Goal: Feedback & Contribution: Leave review/rating

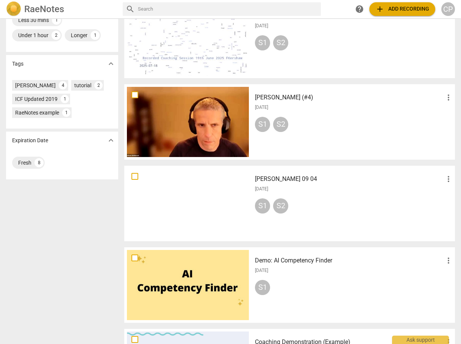
scroll to position [243, 0]
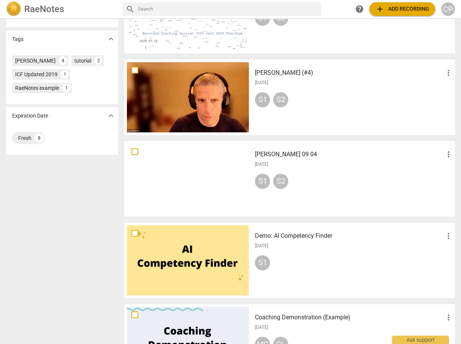
click at [269, 154] on h3 "[PERSON_NAME] 09 04" at bounding box center [349, 154] width 189 height 9
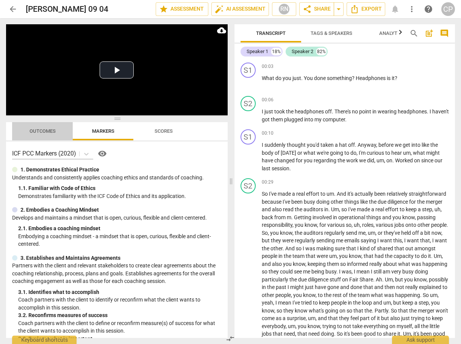
click at [38, 133] on span "Outcomes" at bounding box center [43, 131] width 26 height 6
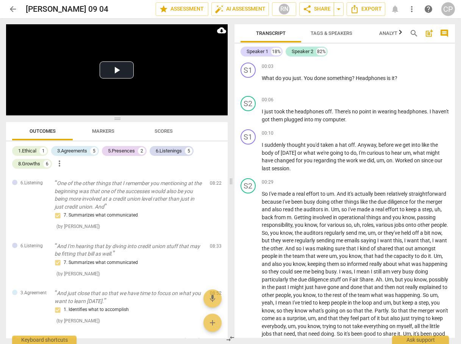
click at [100, 128] on span "Markers" at bounding box center [103, 131] width 22 height 6
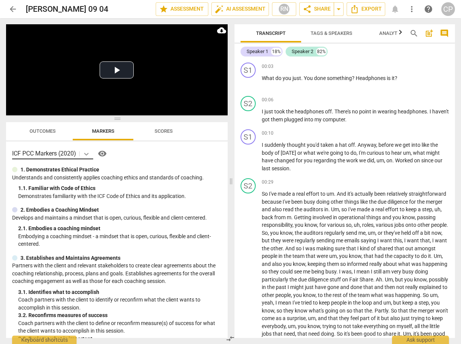
click at [87, 153] on icon at bounding box center [87, 154] width 8 height 8
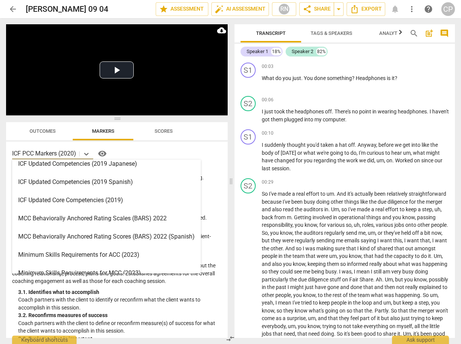
scroll to position [152, 0]
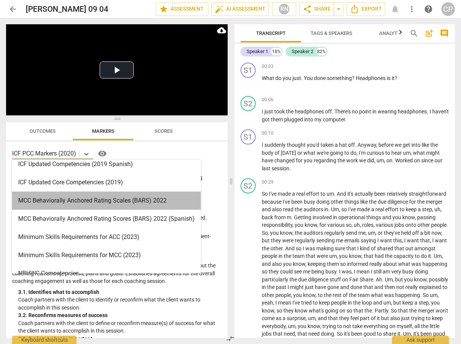
click at [65, 203] on div "MCC Behaviorally Anchored Rating Scales (BARS) 2022" at bounding box center [106, 200] width 189 height 18
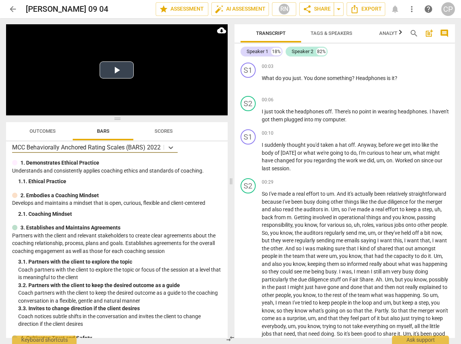
scroll to position [0, 0]
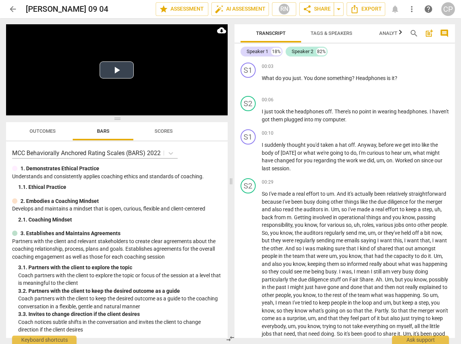
click at [109, 69] on button "Play Video" at bounding box center [117, 69] width 34 height 17
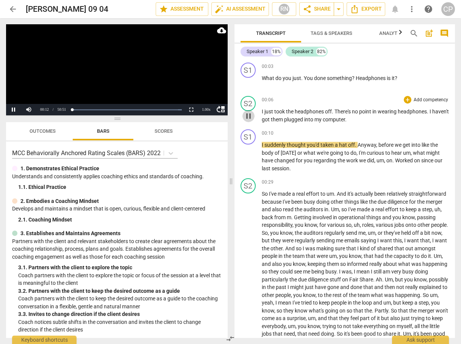
click at [249, 116] on span "pause" at bounding box center [248, 115] width 9 height 9
click at [8, 5] on span "arrow_back" at bounding box center [13, 9] width 14 height 9
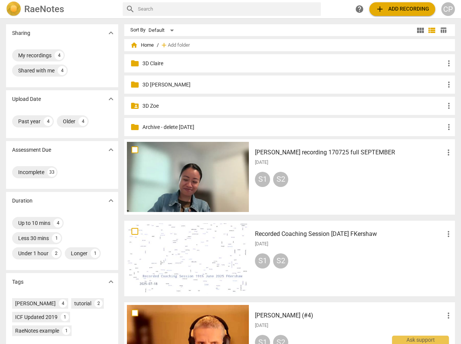
click at [155, 64] on p "3D Claire" at bounding box center [294, 64] width 302 height 8
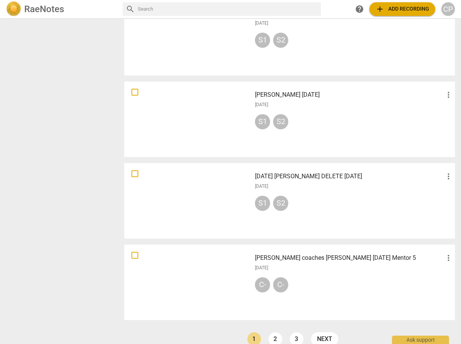
scroll to position [473, 0]
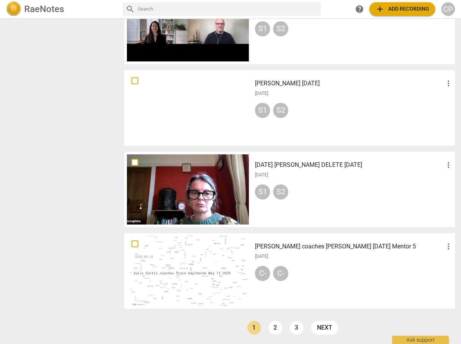
click at [276, 327] on link "2" at bounding box center [276, 328] width 14 height 14
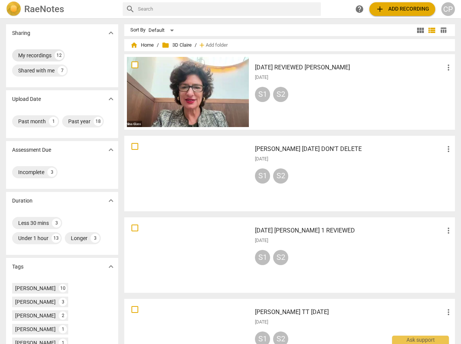
click at [30, 57] on div "My recordings" at bounding box center [34, 56] width 33 height 8
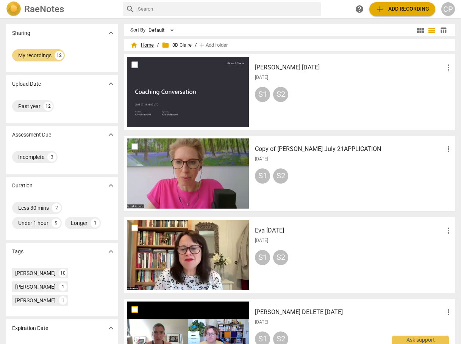
click at [142, 44] on span "home Home" at bounding box center [141, 45] width 23 height 8
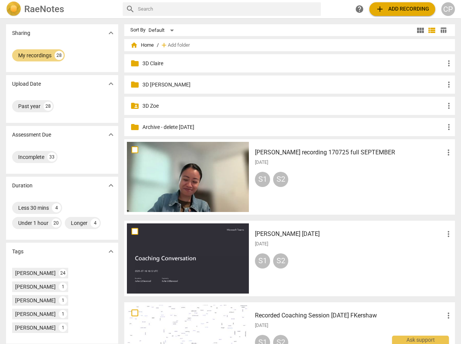
click at [151, 45] on span "home Home" at bounding box center [141, 45] width 23 height 8
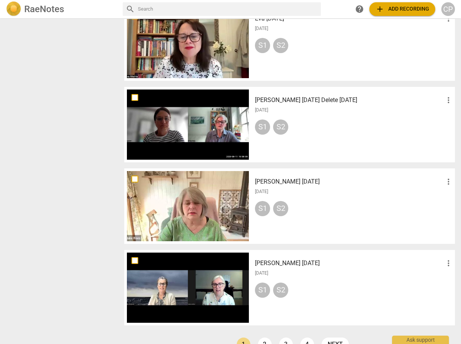
scroll to position [558, 0]
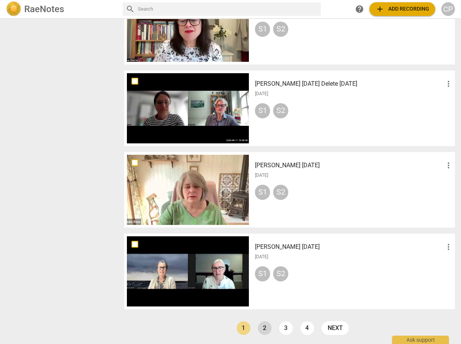
click at [263, 330] on link "2" at bounding box center [265, 328] width 14 height 14
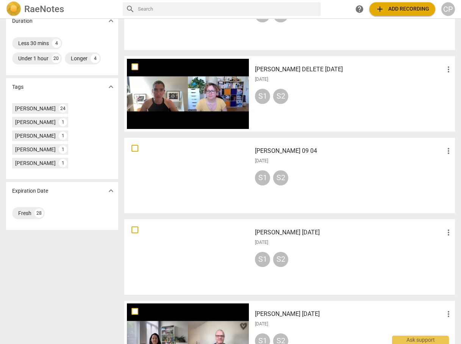
scroll to position [182, 0]
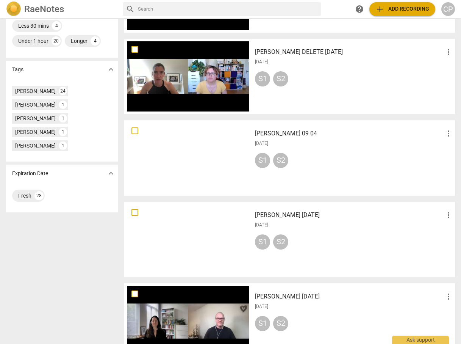
click at [179, 158] on div at bounding box center [188, 158] width 122 height 70
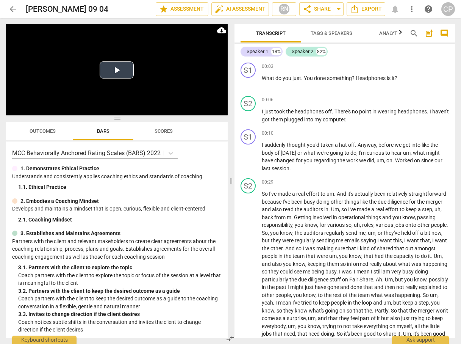
click at [118, 71] on button "Play Video" at bounding box center [117, 69] width 34 height 17
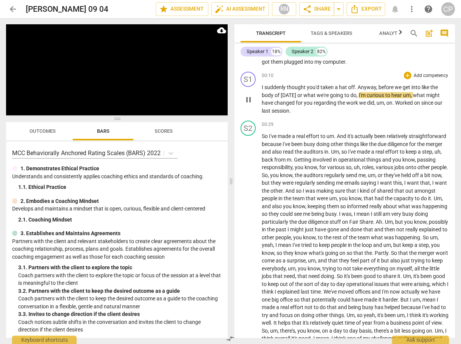
scroll to position [61, 0]
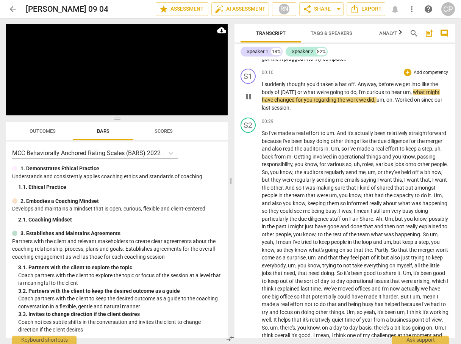
drag, startPoint x: 319, startPoint y: 108, endPoint x: 345, endPoint y: 102, distance: 27.2
click at [319, 108] on p "I suddenly thought you'd taken a hat off . Anyway , before we get into like the…" at bounding box center [356, 95] width 188 height 31
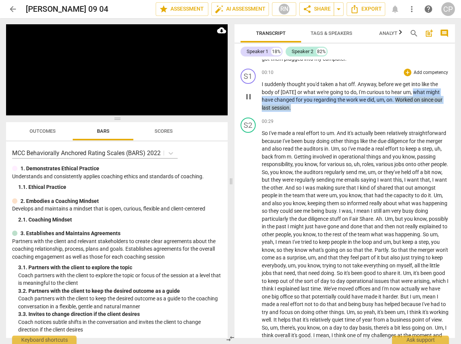
drag, startPoint x: 411, startPoint y: 91, endPoint x: 292, endPoint y: 108, distance: 119.8
click at [292, 108] on p "I suddenly thought you'd taken a hat off . Anyway , before we get into like the…" at bounding box center [356, 95] width 188 height 31
click at [409, 73] on div "+" at bounding box center [408, 73] width 8 height 8
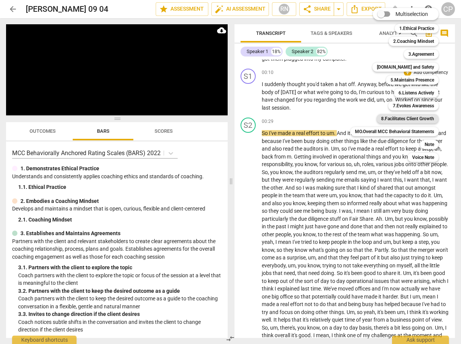
click at [423, 121] on b "8.Facilitates Client Growth" at bounding box center [407, 118] width 53 height 9
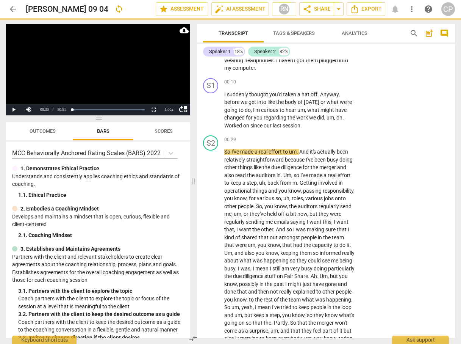
scroll to position [66, 0]
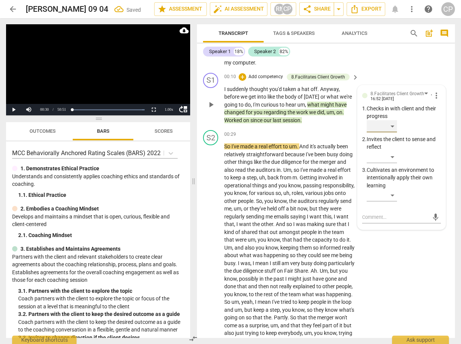
click at [393, 125] on div "​" at bounding box center [382, 126] width 30 height 12
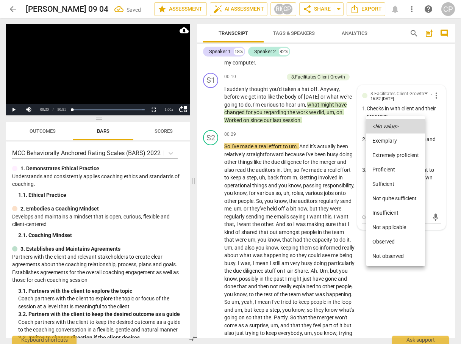
click at [380, 167] on li "Proficient" at bounding box center [395, 169] width 59 height 14
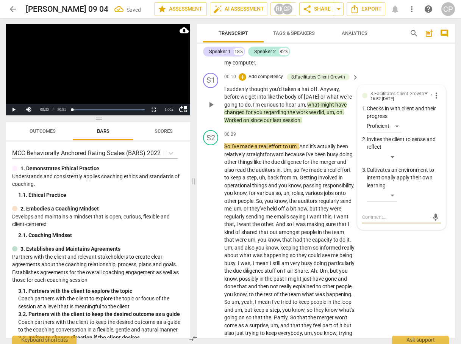
click at [381, 217] on textarea at bounding box center [395, 216] width 67 height 7
type textarea "A"
type textarea "Al"
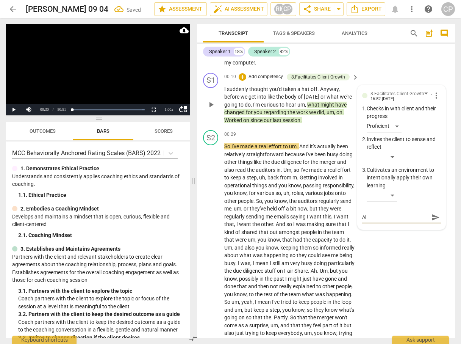
type textarea "Alt"
type textarea "Alth"
type textarea "Altho"
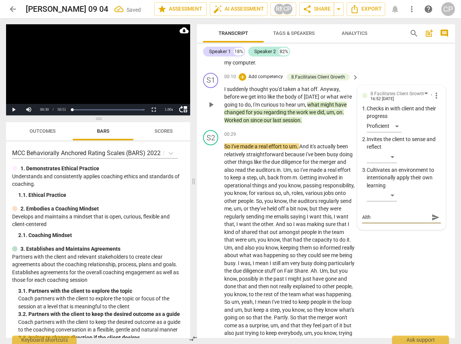
type textarea "Altho"
type textarea "Althou"
type textarea "Althoug"
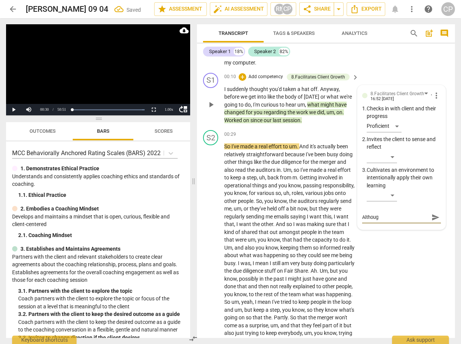
type textarea "Although"
type textarea "Although i"
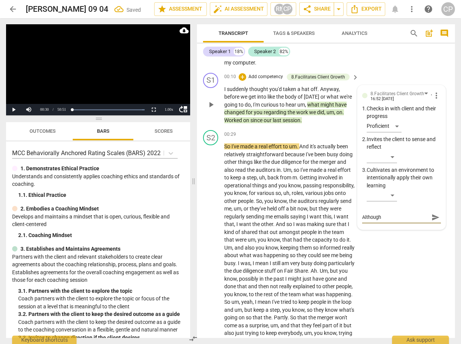
type textarea "Although i"
type textarea "Although is"
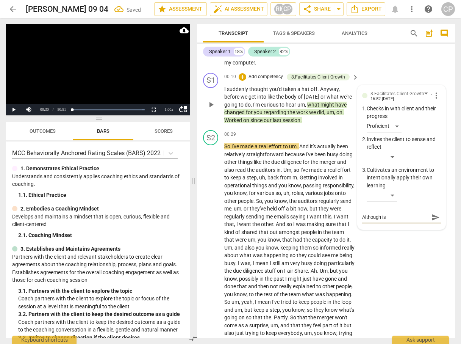
type textarea "Although is t"
type textarea "Although is th"
type textarea "Although is tha"
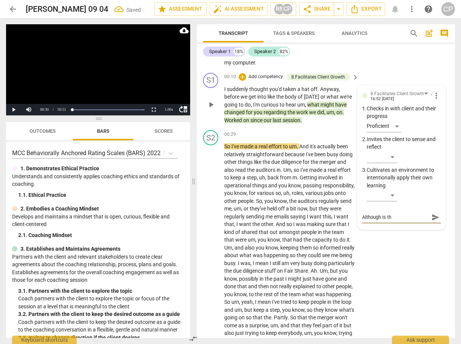
type textarea "Although is tha"
type textarea "Although is that"
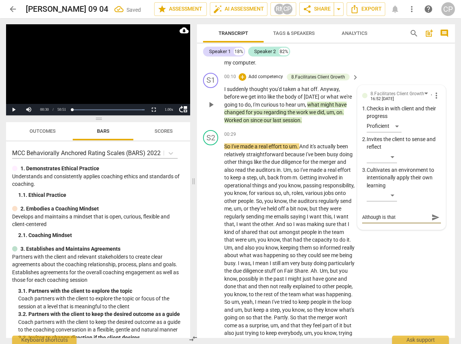
type textarea "Although is that d"
type textarea "Although is that di"
type textarea "Although is that dir"
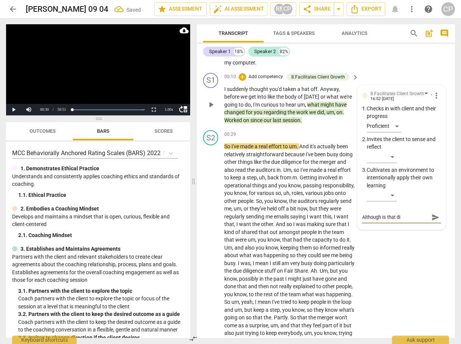
type textarea "Although is that dir"
type textarea "Although is that dire"
type textarea "Although is that direc"
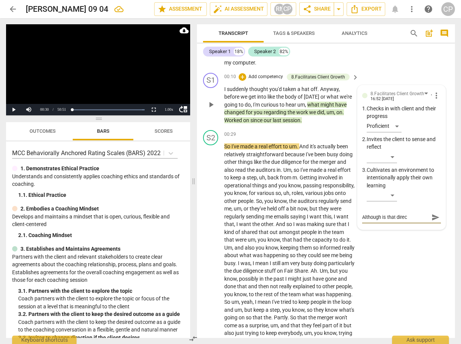
type textarea "Although is that direct"
type textarea "Although is that directi"
type textarea "Although is that directiv"
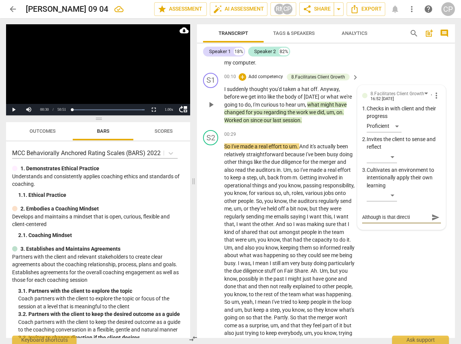
type textarea "Although is that directiv"
type textarea "Although is that directive"
type textarea "Although is that directive?"
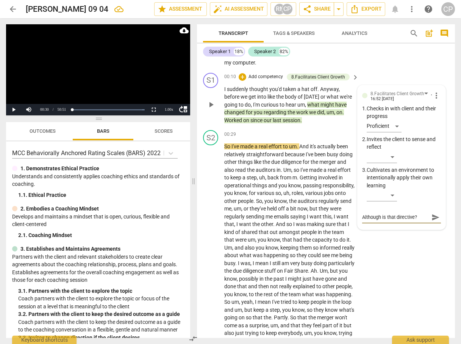
type textarea "Although is that directive?"
type textarea "Although is that directive? ("
type textarea "Although is that directive? (d"
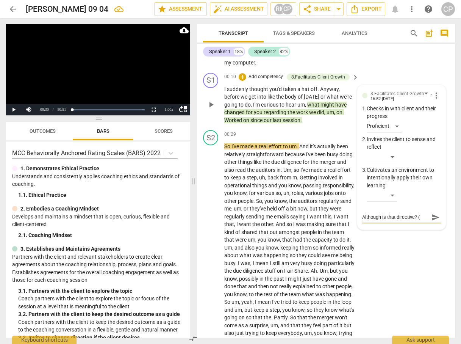
type textarea "Although is that directive? (d"
type textarea "Although is that directive? (do"
type textarea "Although is that directive? (do t"
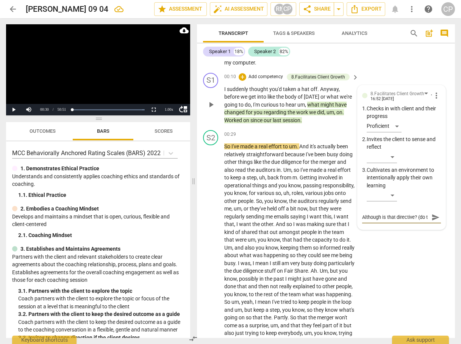
scroll to position [6, 0]
type textarea "Although is that directive? (do th"
type textarea "Although is that directive? (do the"
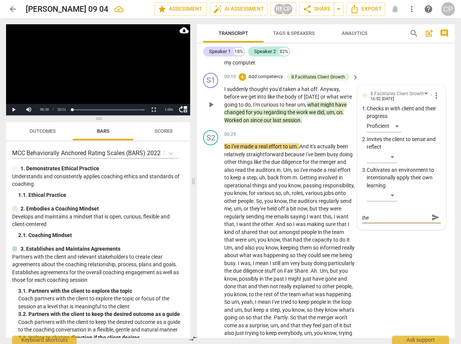
type textarea "Although is that directive? (do they"
type textarea "Although is that directive? (do they n"
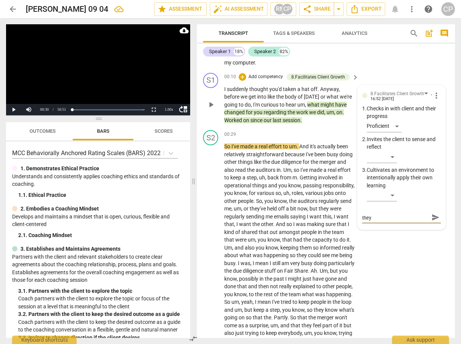
type textarea "Although is that directive? (do they n"
type textarea "Although is that directive? (do they ne"
type textarea "Although is that directive? (do they nee"
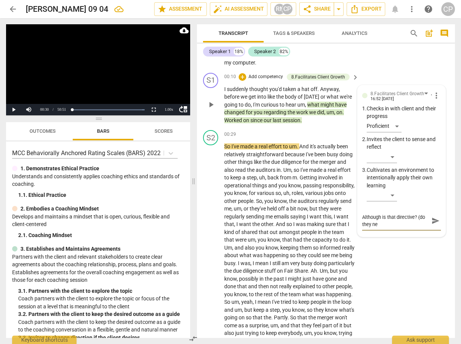
type textarea "Although is that directive? (do they nee"
type textarea "Although is that directive? (do they need"
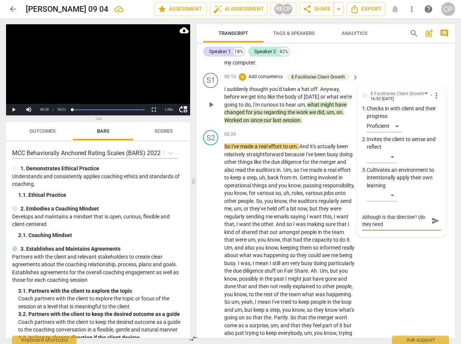
type textarea "Although is that directive? (do they need t"
type textarea "Although is that directive? (do they need to"
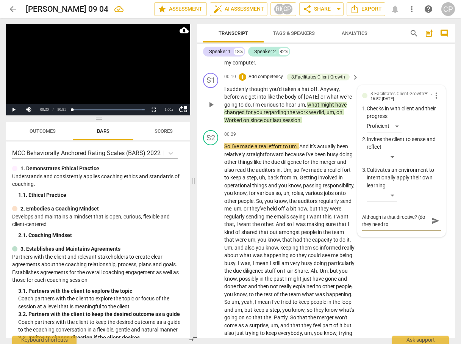
type textarea "Although is that directive? (do they need to"
type textarea "Although is that directive? (do they need to t"
type textarea "Although is that directive? (do they need to te"
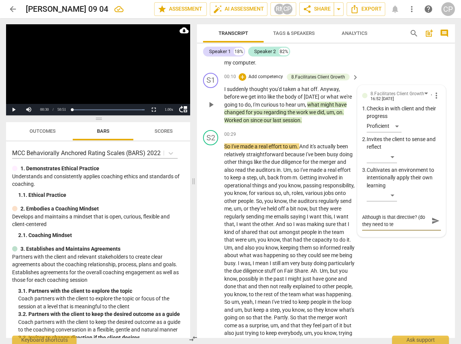
type textarea "Although is that directive? (do they need to tel"
type textarea "Although is that directive? (do they need to tell"
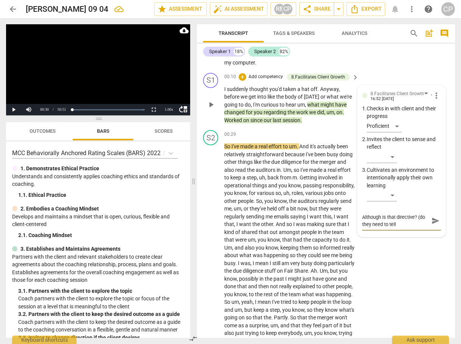
type textarea "Although is that directive? (do they need to tell"
type textarea "Although is that directive? (do they need to tell y"
type textarea "Although is that directive? (do they need to tell yo"
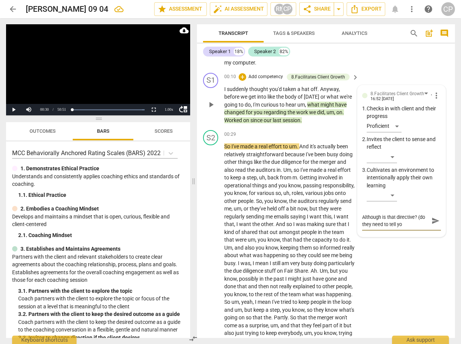
type textarea "Although is that directive? (do they need to tell you"
type textarea "Although is that directive? (do they need to tell you?"
type textarea "Although is that directive? (do they need to tell you?!"
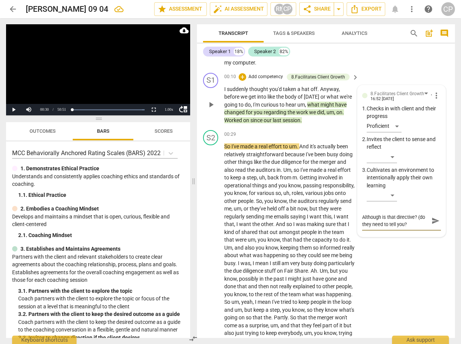
type textarea "Although is that directive? (do they need to tell you?!"
type textarea "Although is that directive? (do they need to tell you?!)"
click at [418, 215] on textarea "Although is that directive? (do they need to tell you?!)" at bounding box center [395, 220] width 67 height 14
type textarea "Although is that directive? (ido they need to tell you?!)"
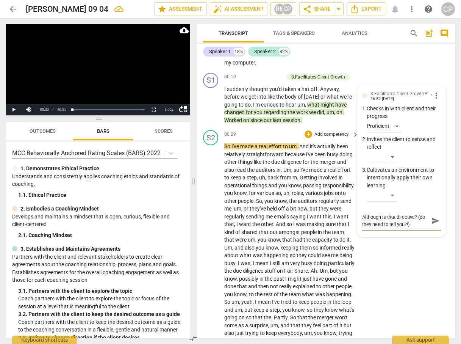
type textarea "Although is that directive? (ido they need to tell you?!)"
type textarea "Although is that directive? (iedo they need to tell you?!)"
type textarea "Although is that directive? (ie do they need to tell you?!)"
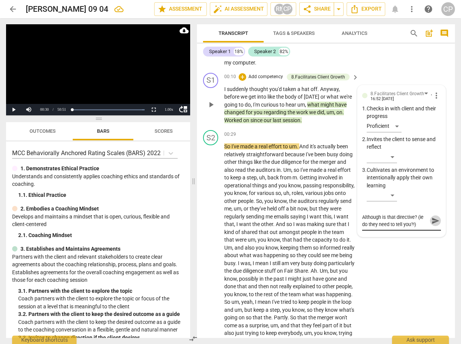
click at [432, 218] on span "send" at bounding box center [436, 220] width 8 height 8
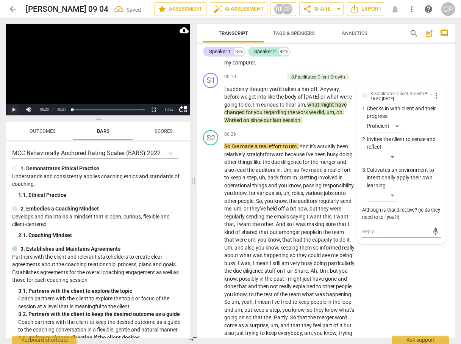
drag, startPoint x: 14, startPoint y: 110, endPoint x: 19, endPoint y: 108, distance: 5.6
click at [14, 109] on button "Play" at bounding box center [13, 109] width 15 height 11
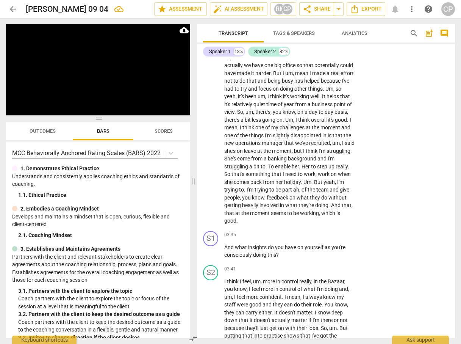
scroll to position [399, 0]
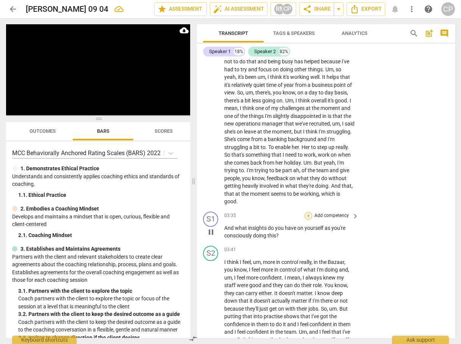
click at [307, 219] on div "+" at bounding box center [309, 216] width 8 height 8
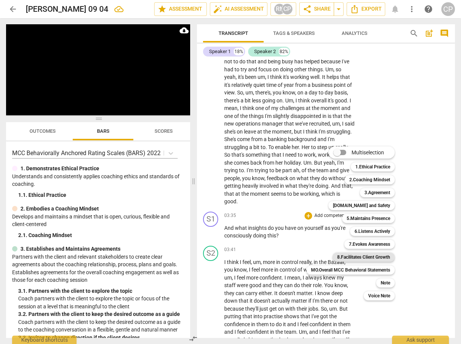
click at [375, 257] on b "8.Facilitates Client Growth" at bounding box center [363, 256] width 53 height 9
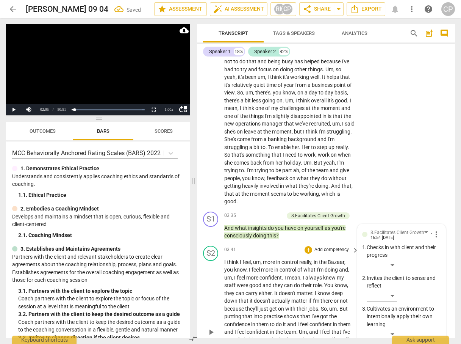
scroll to position [564, 0]
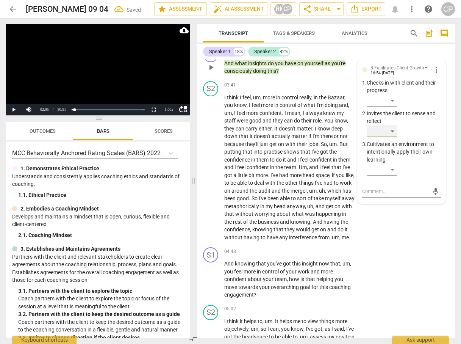
click at [391, 137] on div "​" at bounding box center [382, 131] width 30 height 12
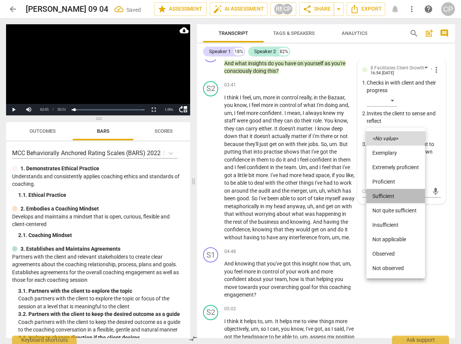
click at [394, 197] on li "Sufficient" at bounding box center [395, 196] width 59 height 14
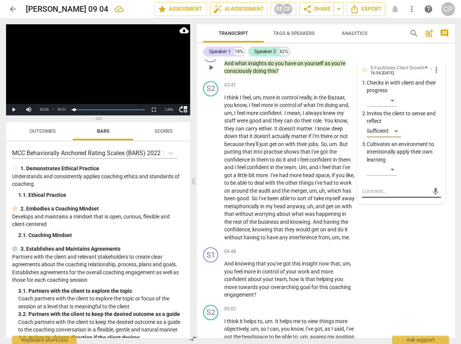
click at [372, 195] on textarea at bounding box center [395, 191] width 67 height 7
type textarea "G"
type textarea "Gr"
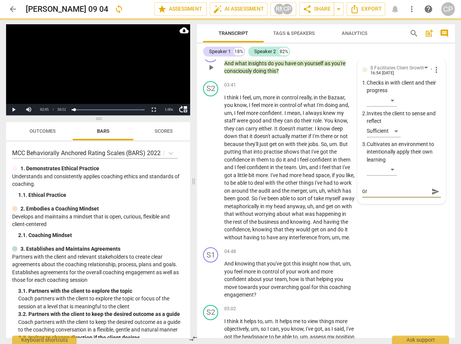
type textarea "Gre"
type textarea "Grea"
type textarea "Great"
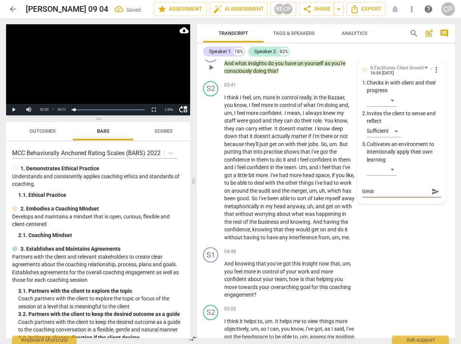
type textarea "Great"
type textarea "Great t"
type textarea "Great to"
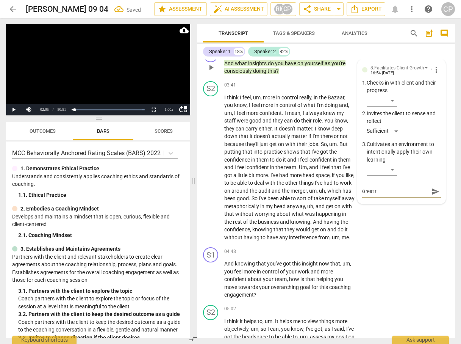
type textarea "Great to"
type textarea "Great to c"
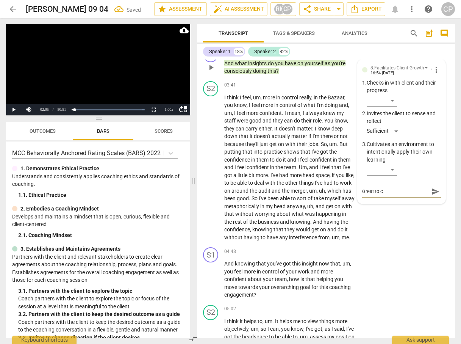
type textarea "Great to ch"
type textarea "Great to cha"
type textarea "Great to chal"
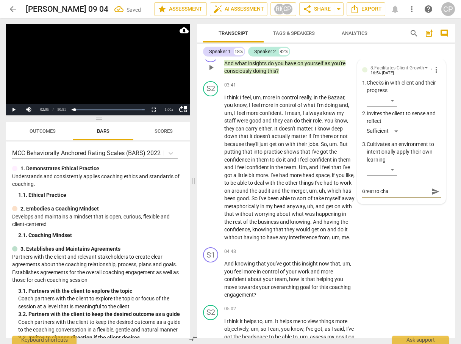
type textarea "Great to chal"
type textarea "Great to chall"
type textarea "Great to challe"
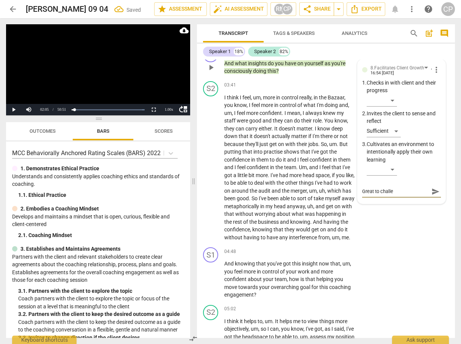
type textarea "Great to challen"
type textarea "Great to challeng"
type textarea "Great to challenge"
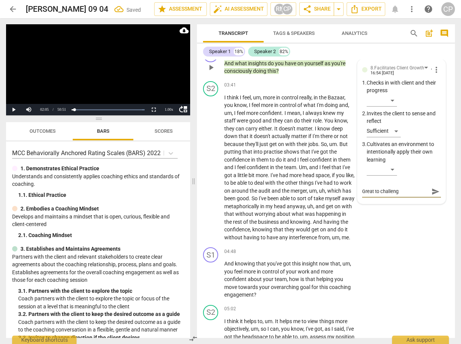
type textarea "Great to challenge"
type textarea "Great to challenge t"
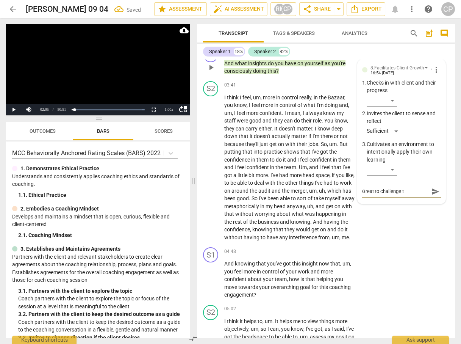
type textarea "Great to challenge th"
type textarea "Great to challenge the"
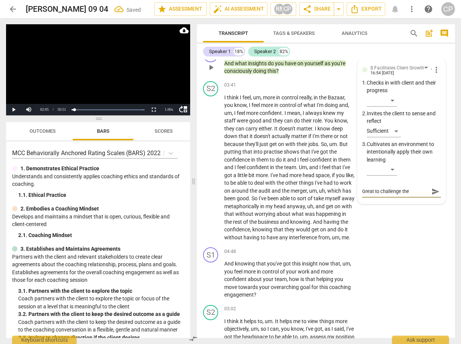
type textarea "Great to challenge the"
type textarea "Great to challenge the m"
type textarea "Great to challenge the mo"
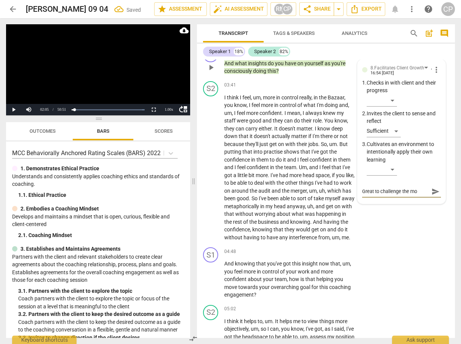
type textarea "Great to challenge the mov"
type textarea "Great to challenge the move"
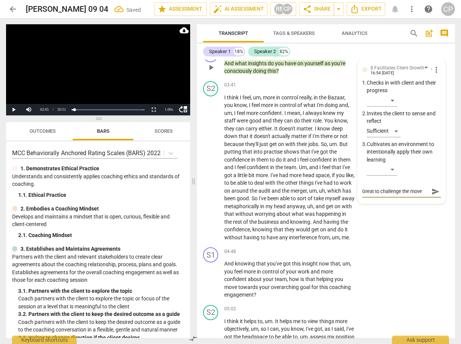
type textarea "Great to challenge the move"
type textarea "Great to challenge the move f"
type textarea "Great to challenge the move fr"
type textarea "Great to challenge the move fro"
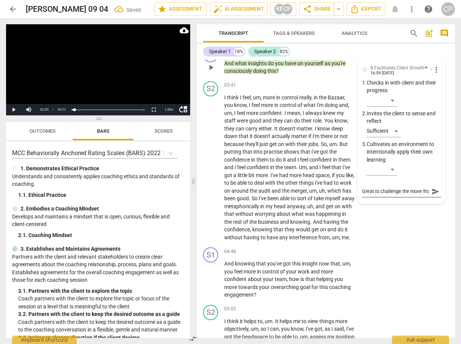
scroll to position [6, 0]
type textarea "Great to challenge the move from"
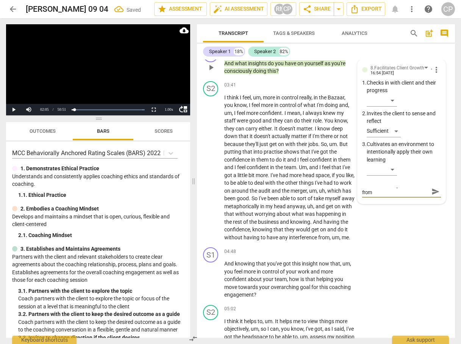
type textarea "Great to challenge the move from s"
type textarea "Great to challenge the move from [GEOGRAPHIC_DATA]"
type textarea "Great to challenge the move from stu"
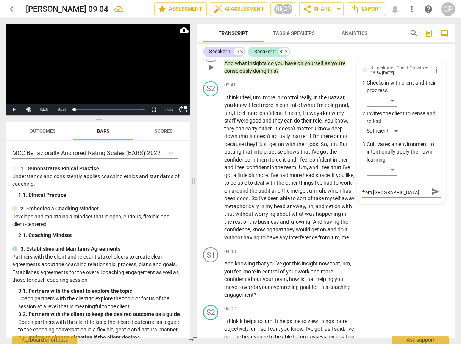
type textarea "Great to challenge the move from stu"
type textarea "Great to challenge the move from stuf"
type textarea "Great to challenge the move from stuff"
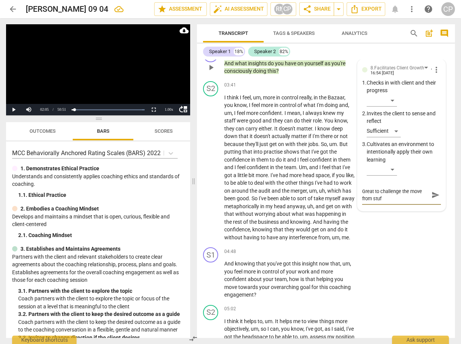
type textarea "Great to challenge the move from stuff"
type textarea "Great to challenge the move from stuff t"
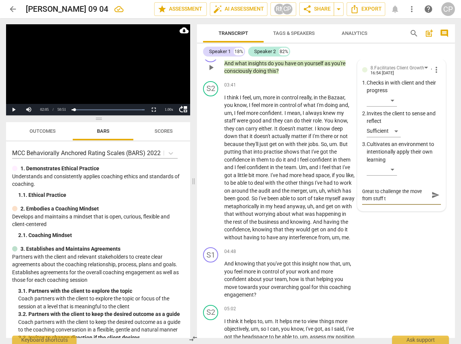
type textarea "Great to challenge the move from stuff to"
type textarea "Great to challenge the move from stuff to t"
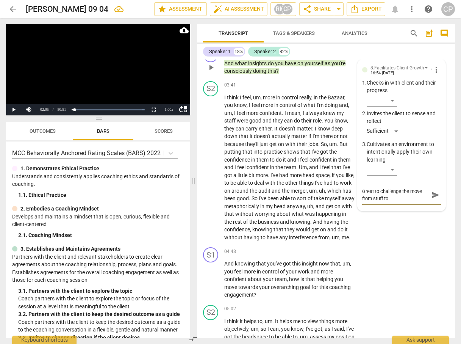
type textarea "Great to challenge the move from stuff to t"
click at [434, 199] on span "send" at bounding box center [436, 195] width 8 height 8
click at [386, 52] on div "Speaker 1 18% Speaker 2 82%" at bounding box center [326, 51] width 246 height 13
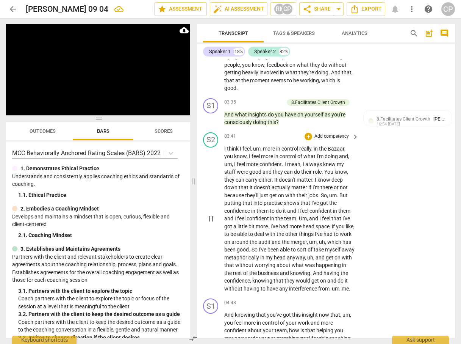
scroll to position [503, 0]
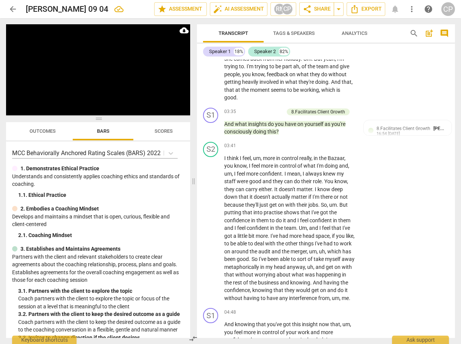
click at [236, 100] on span "good" at bounding box center [230, 97] width 12 height 6
click at [238, 100] on span "." at bounding box center [237, 97] width 2 height 6
click at [321, 93] on span "which" at bounding box center [328, 90] width 15 height 6
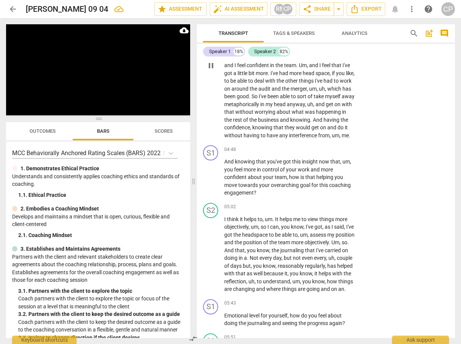
scroll to position [685, 0]
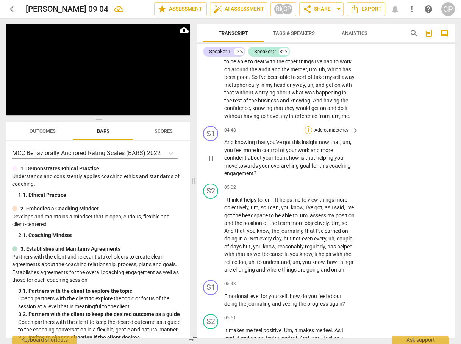
click at [308, 134] on div "+" at bounding box center [309, 130] width 8 height 8
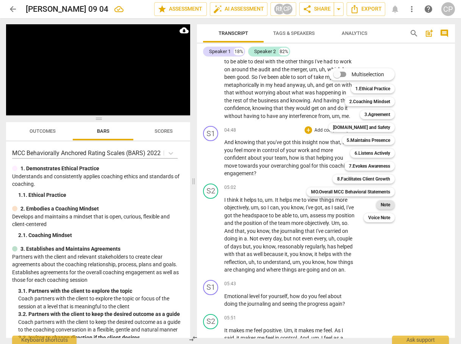
click at [385, 205] on b "Note" at bounding box center [385, 204] width 9 height 9
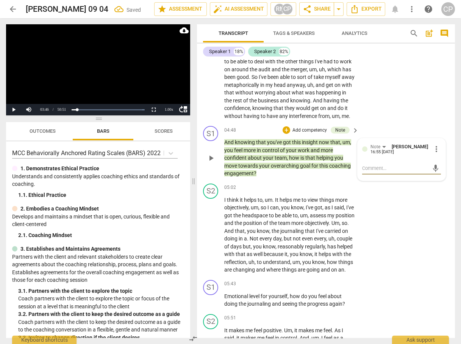
click at [376, 172] on textarea at bounding box center [395, 167] width 67 height 7
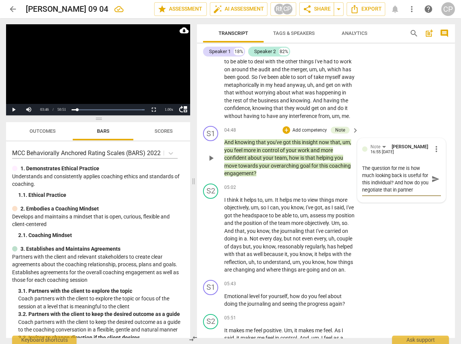
scroll to position [6, 0]
click at [437, 183] on span "send" at bounding box center [436, 179] width 8 height 8
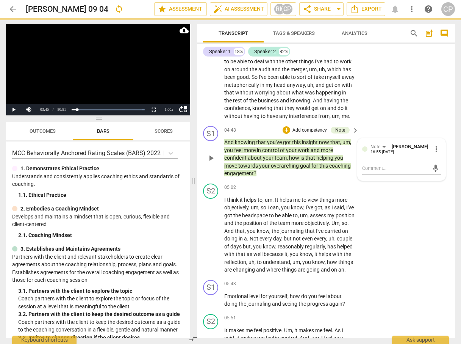
scroll to position [0, 0]
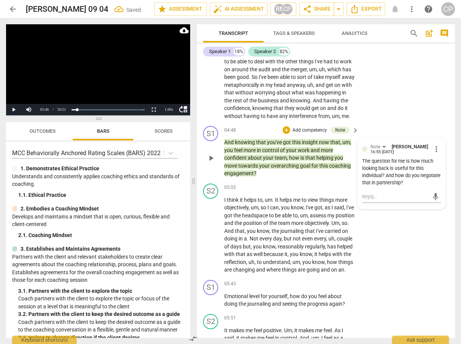
click at [211, 163] on span "play_arrow" at bounding box center [211, 157] width 9 height 9
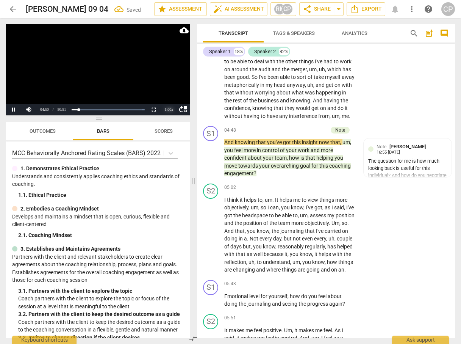
click at [169, 108] on div "1.00 x" at bounding box center [168, 109] width 15 height 11
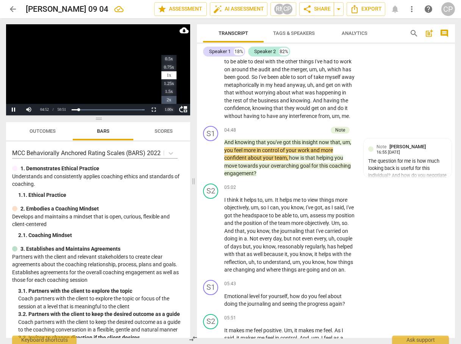
click at [168, 100] on li "2x" at bounding box center [168, 100] width 15 height 8
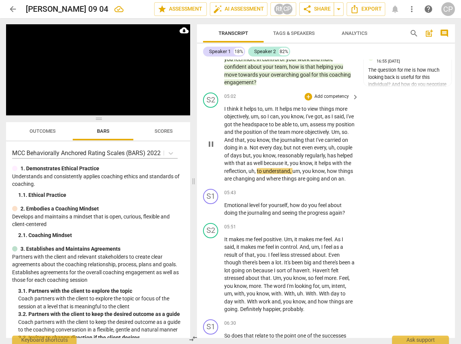
scroll to position [776, 0]
click at [309, 197] on div "+" at bounding box center [309, 193] width 8 height 8
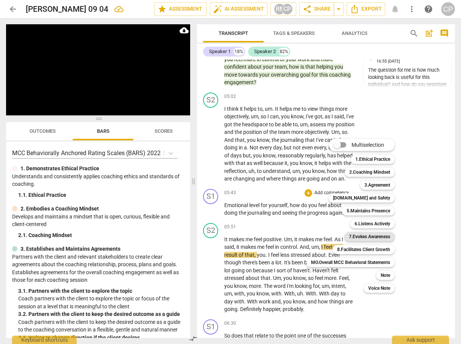
click at [383, 238] on b "7.Evokes Awareness" at bounding box center [369, 236] width 41 height 9
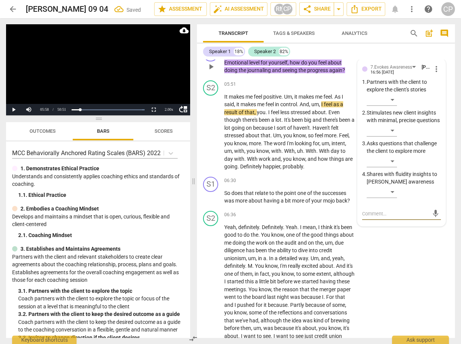
scroll to position [934, 0]
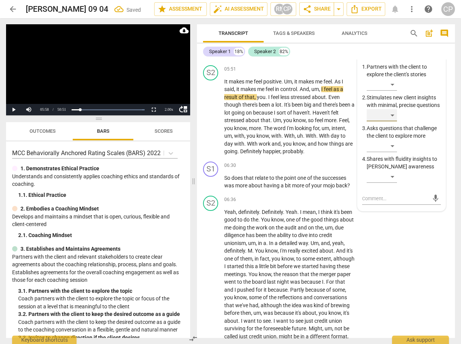
click at [392, 121] on div "​" at bounding box center [382, 115] width 30 height 12
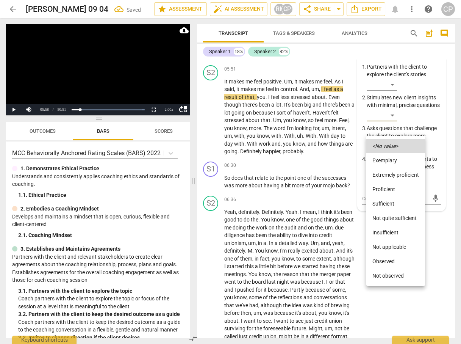
click at [388, 206] on li "Sufficient" at bounding box center [395, 203] width 59 height 14
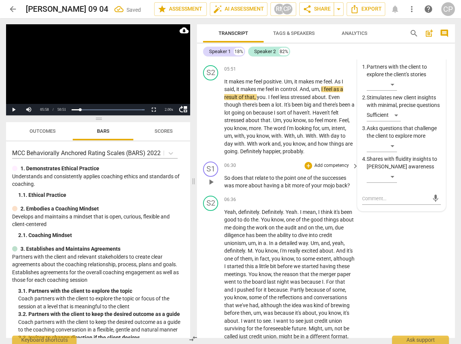
click at [267, 170] on div "06:30 + Add competency keyboard_arrow_right" at bounding box center [291, 165] width 135 height 8
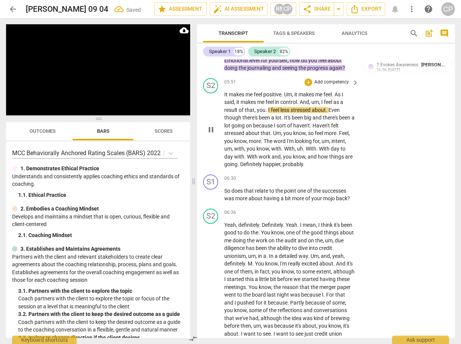
scroll to position [904, 0]
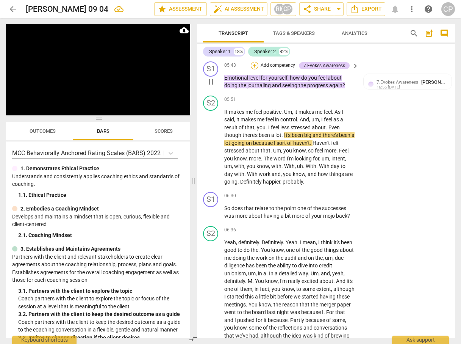
click at [253, 69] on div "+" at bounding box center [255, 66] width 8 height 8
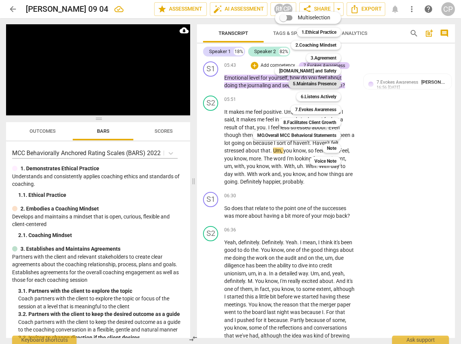
click at [326, 84] on b "5.Maintains Presence" at bounding box center [315, 83] width 44 height 9
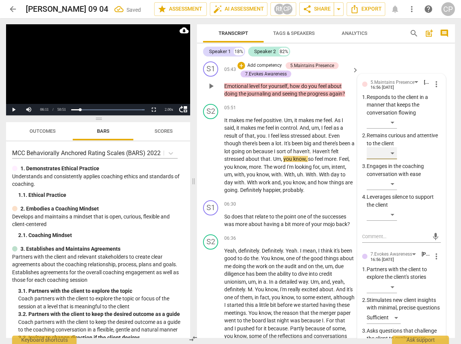
click at [390, 159] on div "​" at bounding box center [382, 153] width 30 height 12
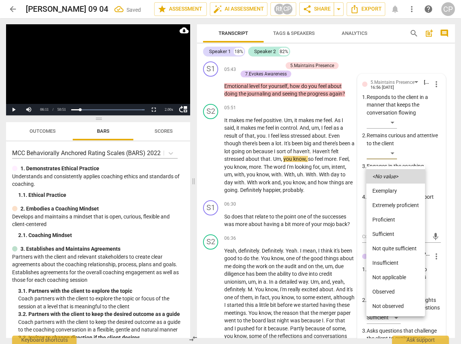
click at [386, 233] on li "Sufficient" at bounding box center [395, 234] width 59 height 14
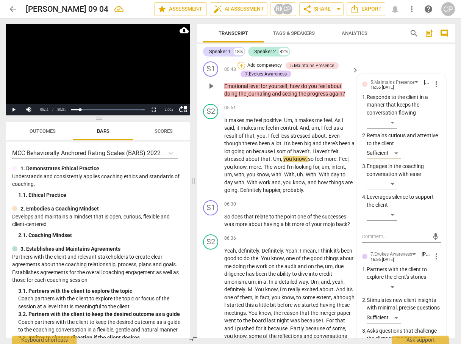
click at [243, 69] on div "+" at bounding box center [242, 66] width 8 height 8
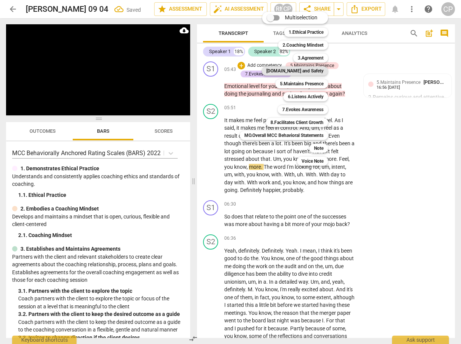
click at [313, 72] on b "[DOMAIN_NAME] and Safety" at bounding box center [294, 70] width 57 height 9
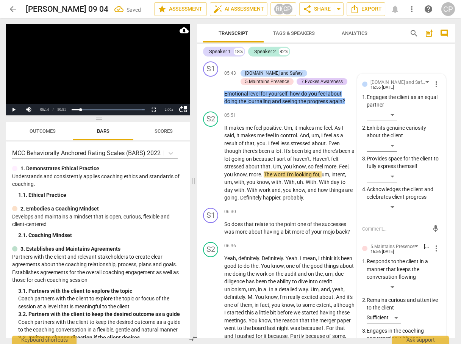
click at [392, 58] on div "S2 play_arrow pause 05:02 + Add competency keyboard_arrow_right I think it help…" at bounding box center [326, 10] width 258 height 96
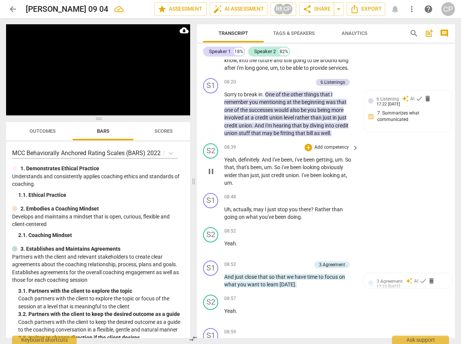
scroll to position [1328, 0]
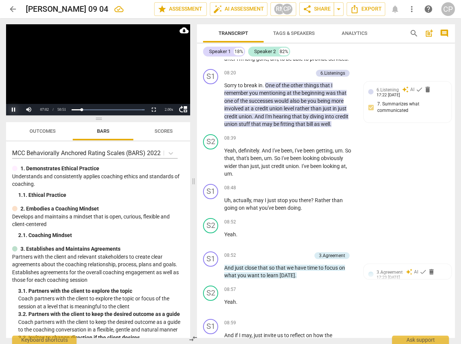
click at [15, 107] on button "Pause" at bounding box center [13, 109] width 15 height 11
drag, startPoint x: 211, startPoint y: 128, endPoint x: 192, endPoint y: 123, distance: 19.6
click at [208, 110] on span "play_arrow" at bounding box center [211, 104] width 9 height 9
click at [169, 108] on div "2.00 x" at bounding box center [168, 109] width 15 height 11
click at [171, 74] on li "1x" at bounding box center [168, 75] width 15 height 8
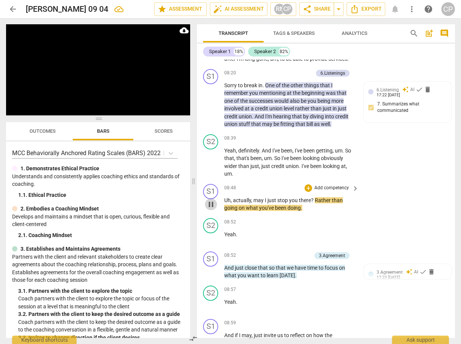
click at [210, 209] on span "pause" at bounding box center [211, 204] width 9 height 9
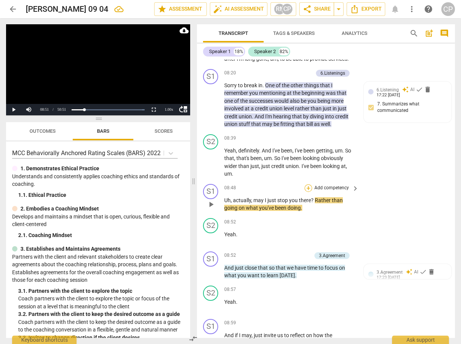
click at [307, 192] on div "+" at bounding box center [309, 188] width 8 height 8
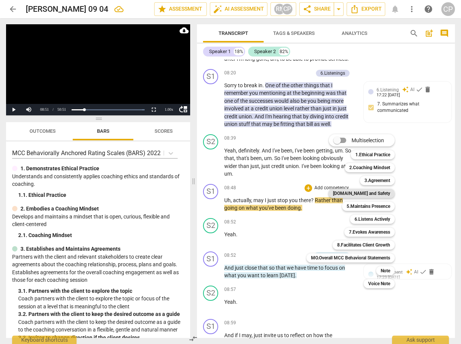
click at [376, 195] on b "[DOMAIN_NAME] and Safety" at bounding box center [361, 193] width 57 height 9
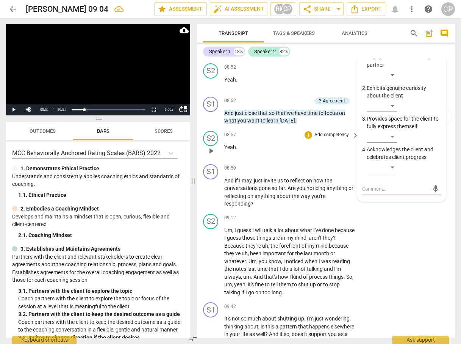
scroll to position [1443, 0]
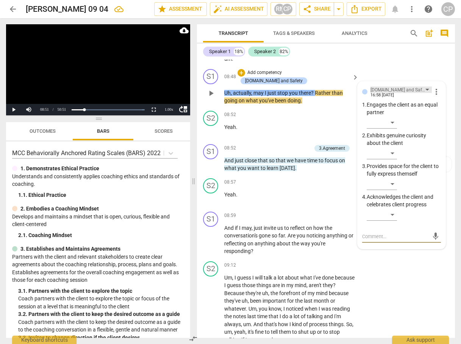
click at [403, 94] on div "[DOMAIN_NAME] and Safety" at bounding box center [398, 89] width 55 height 7
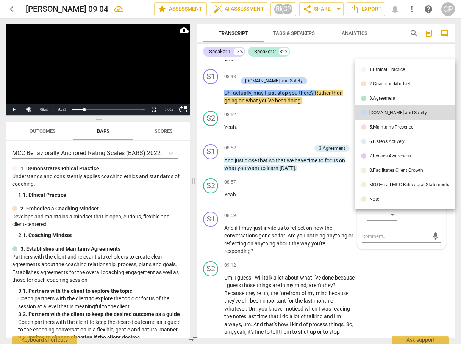
click at [393, 127] on div "5.Maintains Presence" at bounding box center [392, 127] width 44 height 5
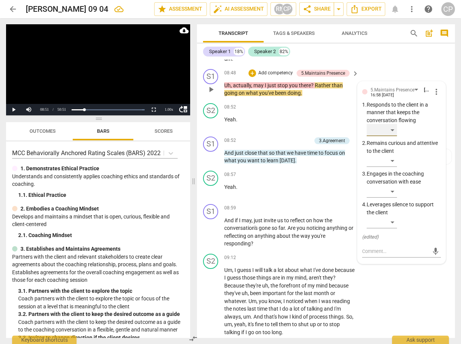
click at [394, 136] on div "​" at bounding box center [382, 130] width 30 height 12
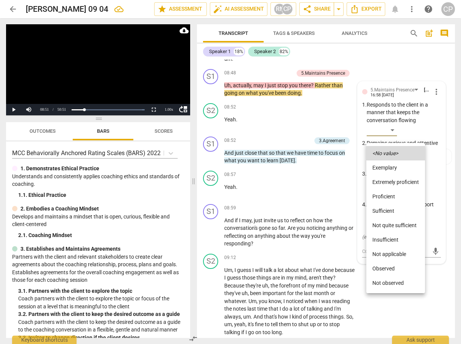
click at [361, 148] on div at bounding box center [230, 172] width 461 height 344
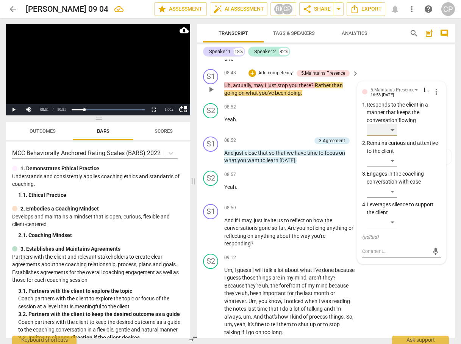
click at [376, 136] on div "​" at bounding box center [382, 130] width 30 height 12
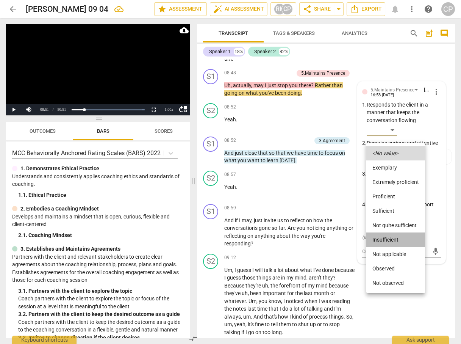
click at [389, 242] on li "Insufficient" at bounding box center [395, 239] width 59 height 14
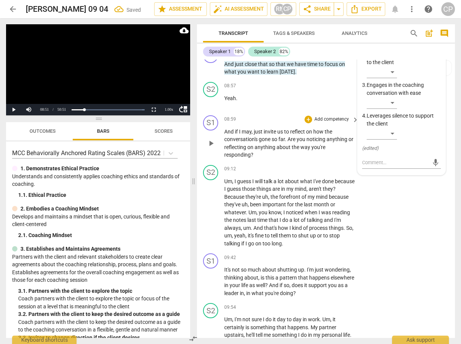
scroll to position [1534, 0]
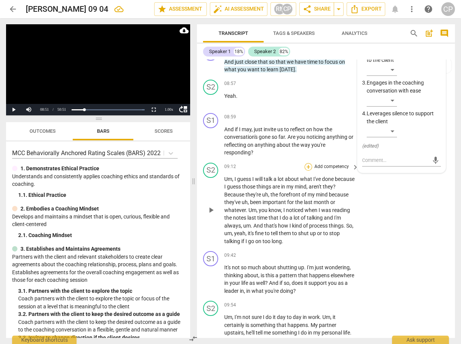
click at [306, 171] on div "+" at bounding box center [309, 167] width 8 height 8
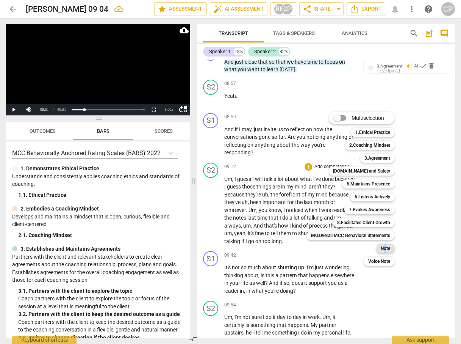
click at [386, 249] on b "Note" at bounding box center [385, 248] width 9 height 9
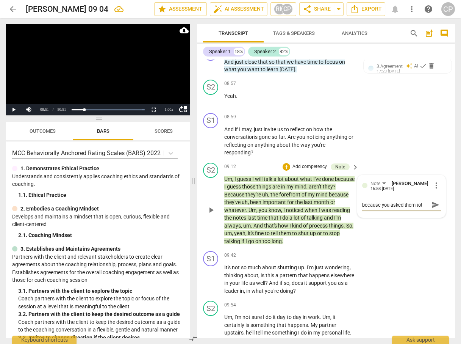
click at [432, 209] on span "send" at bounding box center [436, 204] width 8 height 8
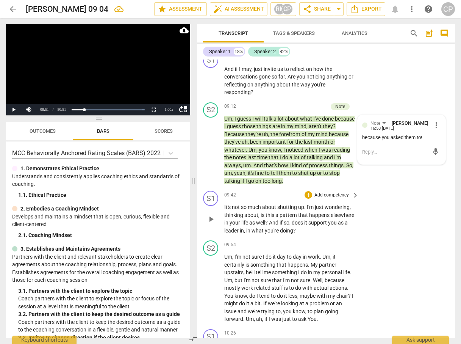
scroll to position [1594, 0]
click at [309, 198] on div "+" at bounding box center [309, 195] width 8 height 8
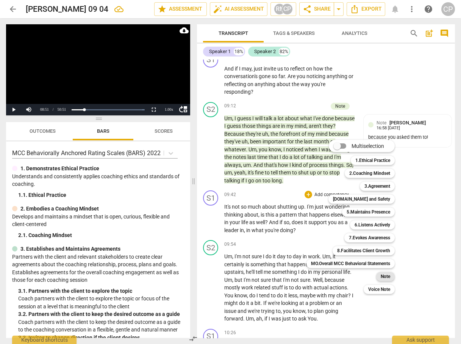
click at [390, 274] on b "Note" at bounding box center [385, 276] width 9 height 9
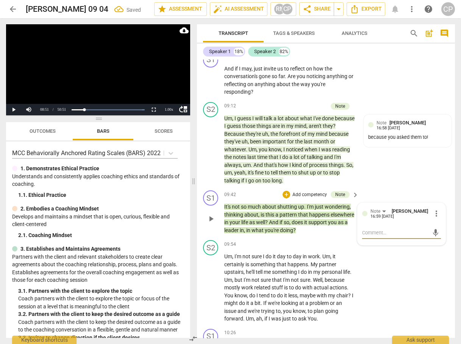
click at [382, 236] on textarea at bounding box center [395, 232] width 67 height 7
click at [363, 243] on textarea "I'd love to see a bit less elading and a bit more partnering" at bounding box center [395, 236] width 67 height 14
click at [386, 243] on textarea "I'd love to see a bit less leading and a bit more partnering" at bounding box center [395, 236] width 67 height 14
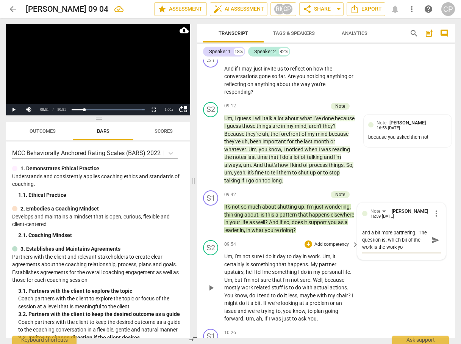
scroll to position [7, 0]
click at [435, 247] on span "send" at bounding box center [436, 243] width 8 height 8
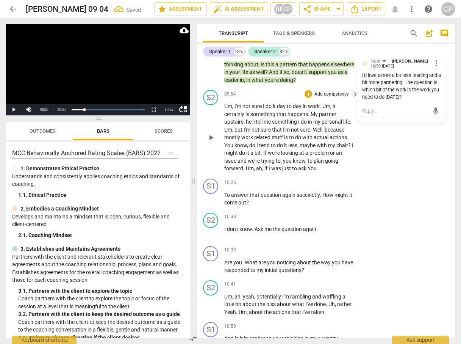
scroll to position [1746, 0]
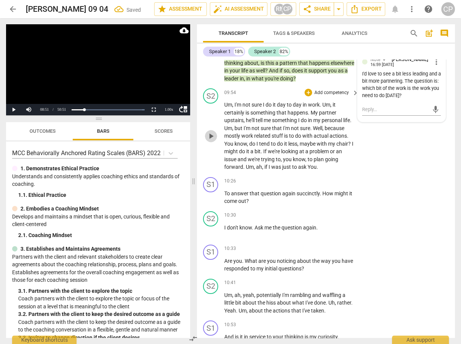
click at [212, 141] on span "play_arrow" at bounding box center [211, 136] width 9 height 9
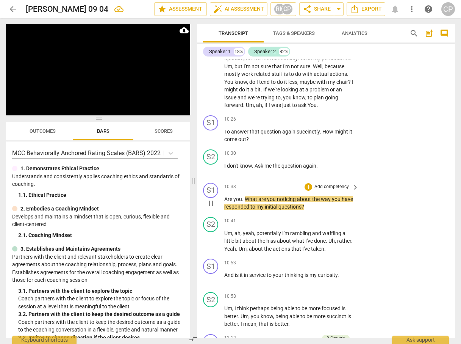
scroll to position [1807, 0]
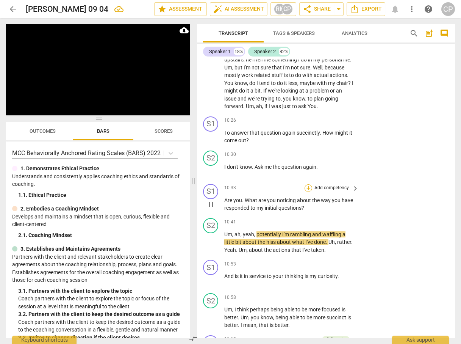
click at [308, 192] on div "+" at bounding box center [309, 188] width 8 height 8
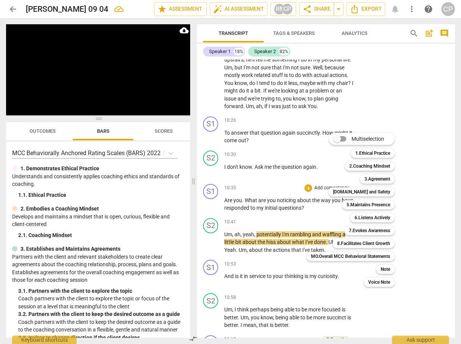
click at [409, 196] on div "Multiselection m 1.Ethical Practice 1 2.Coaching Mindset 2 3.Agreement 3 [DOMAI…" at bounding box center [357, 210] width 106 height 158
click at [388, 271] on b "Note" at bounding box center [385, 269] width 9 height 9
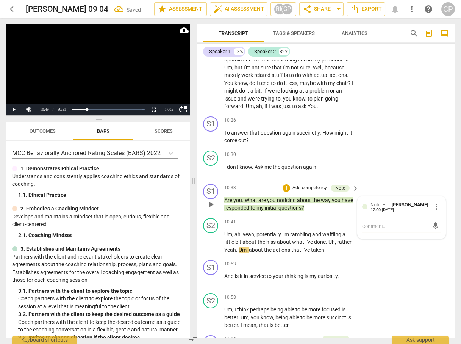
click at [375, 230] on textarea at bounding box center [395, 225] width 67 height 7
click at [434, 234] on span "send" at bounding box center [436, 230] width 8 height 8
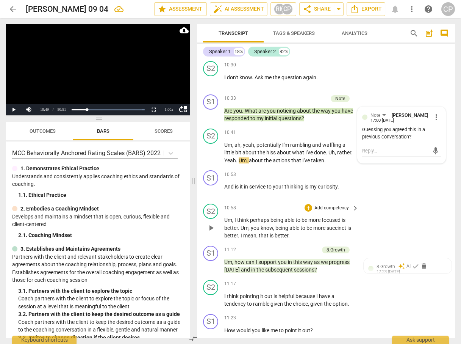
scroll to position [1898, 0]
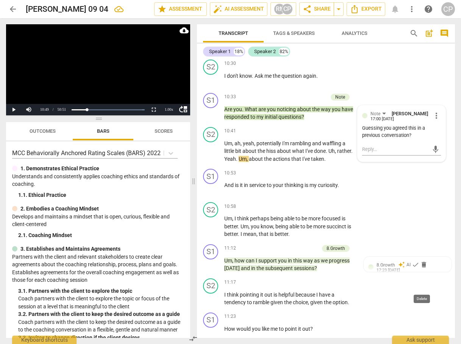
drag, startPoint x: 423, startPoint y: 286, endPoint x: 389, endPoint y: 281, distance: 33.8
click at [423, 268] on span "delete" at bounding box center [424, 265] width 8 height 8
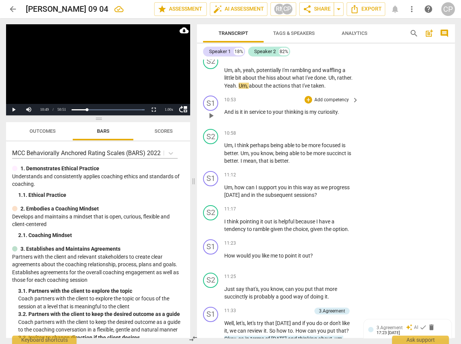
scroll to position [1964, 0]
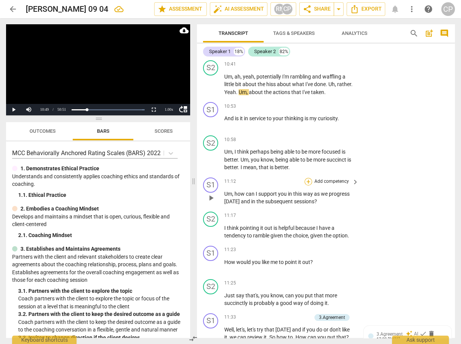
click at [308, 185] on div "+" at bounding box center [309, 182] width 8 height 8
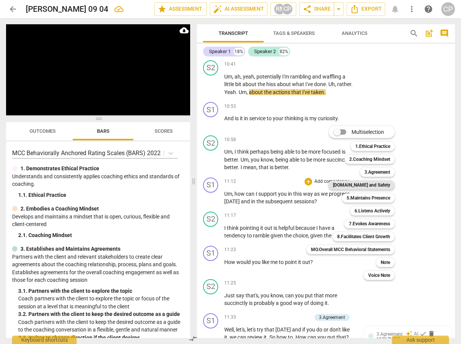
click at [384, 188] on b "[DOMAIN_NAME] and Safety" at bounding box center [361, 184] width 57 height 9
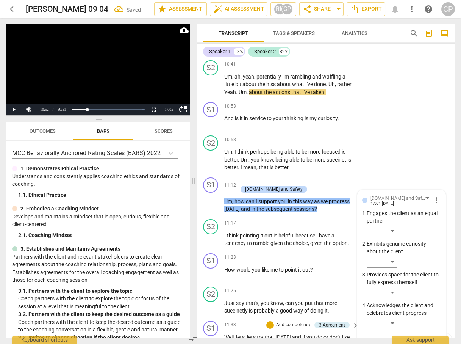
scroll to position [2132, 0]
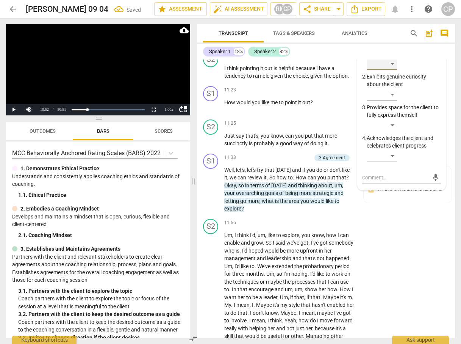
click at [394, 70] on div "​" at bounding box center [382, 64] width 30 height 12
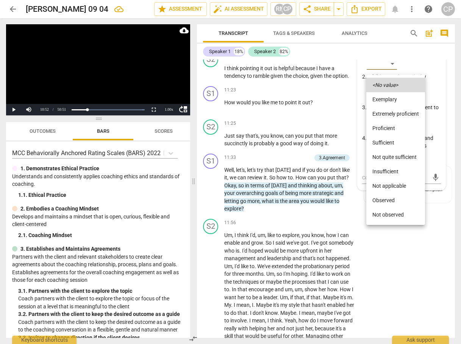
click at [389, 157] on li "Not quite sufficient" at bounding box center [395, 157] width 59 height 14
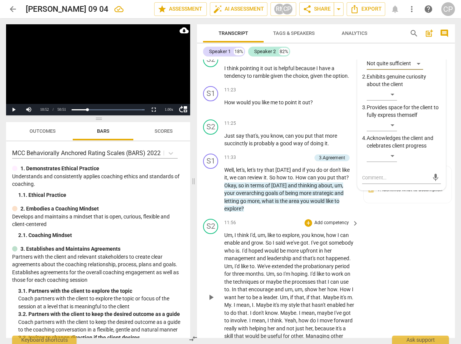
click at [386, 229] on div "S2 play_arrow pause 11:56 + Add competency keyboard_arrow_right Um , I think I'…" at bounding box center [326, 291] width 258 height 151
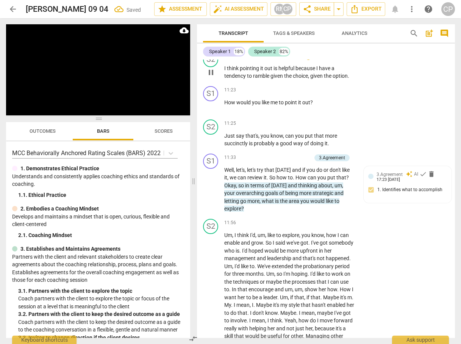
scroll to position [2041, 0]
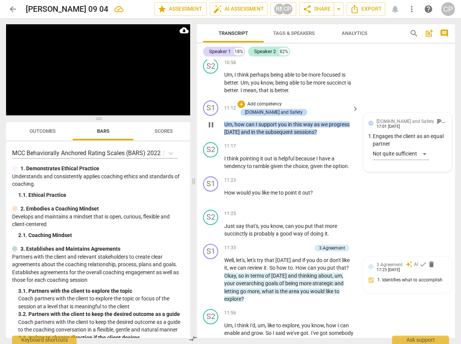
click at [386, 124] on span "[DOMAIN_NAME] and Safety" at bounding box center [406, 121] width 58 height 5
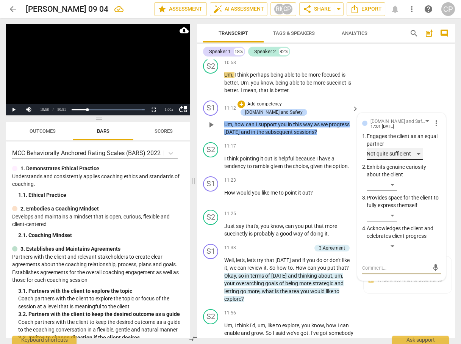
click at [415, 160] on div "Not quite sufficient" at bounding box center [395, 154] width 56 height 12
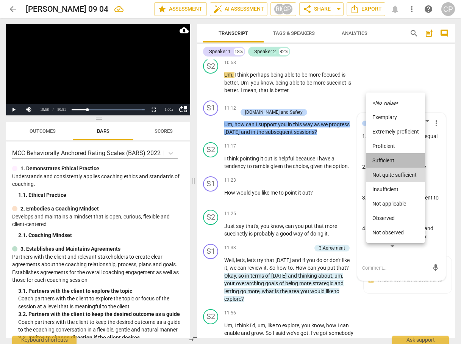
click at [388, 157] on li "Sufficient" at bounding box center [395, 160] width 59 height 14
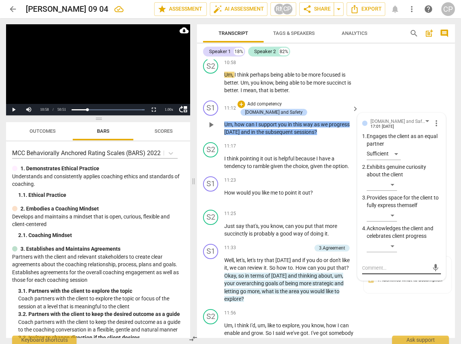
click at [371, 274] on div "mic" at bounding box center [401, 268] width 79 height 12
click at [368, 271] on textarea at bounding box center [395, 267] width 67 height 7
click at [427, 279] on div "It's better here -and I am wondering what happened before? It's better here -an…" at bounding box center [401, 271] width 79 height 14
click at [434, 276] on span "send" at bounding box center [436, 271] width 8 height 8
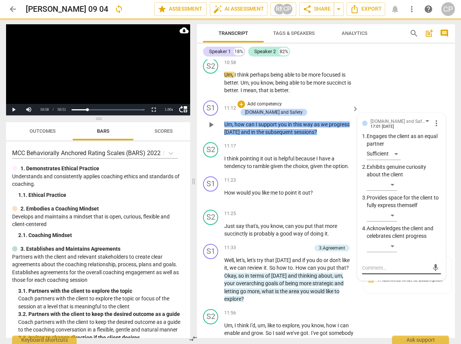
scroll to position [0, 0]
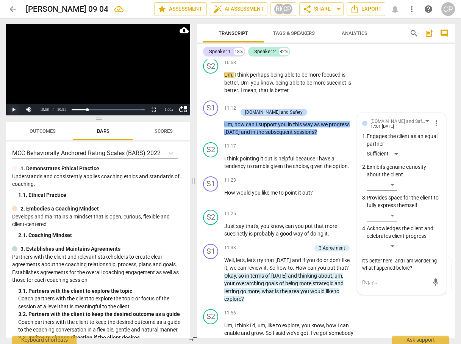
click at [13, 108] on button "Play" at bounding box center [13, 109] width 15 height 11
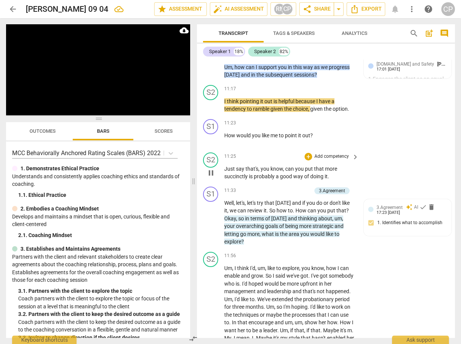
scroll to position [2102, 0]
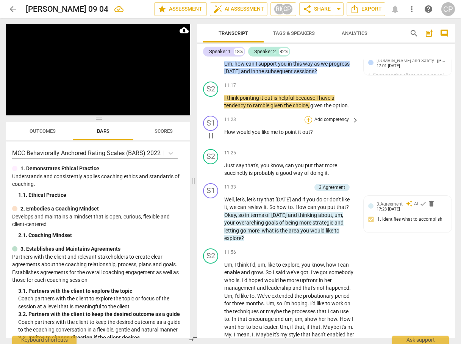
click at [307, 124] on div "+" at bounding box center [309, 120] width 8 height 8
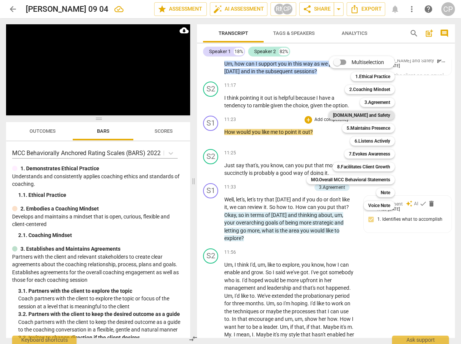
click at [376, 116] on b "[DOMAIN_NAME] and Safety" at bounding box center [361, 115] width 57 height 9
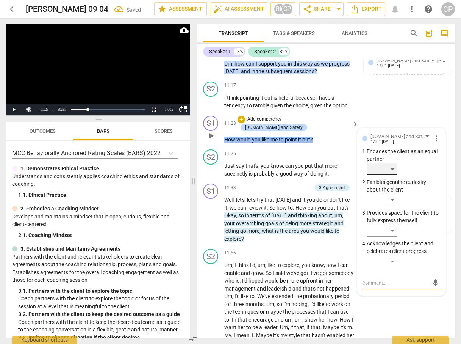
click at [390, 175] on div "​" at bounding box center [382, 169] width 30 height 12
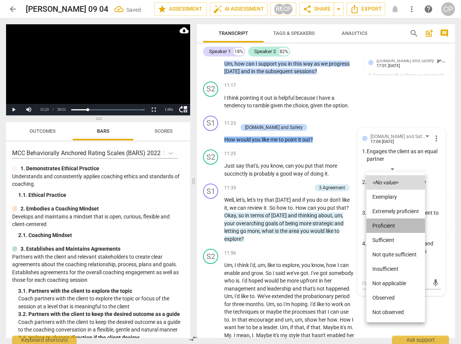
click at [384, 228] on li "Proficient" at bounding box center [395, 225] width 59 height 14
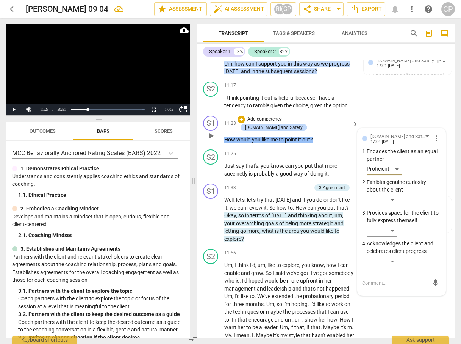
click at [376, 129] on div "S1 play_arrow pause 11:23 + Add competency [DOMAIN_NAME] and Safety keyboard_ar…" at bounding box center [326, 130] width 258 height 34
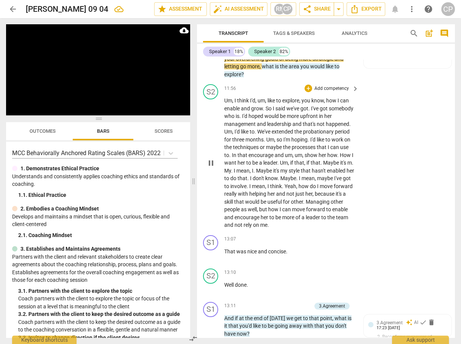
scroll to position [2284, 0]
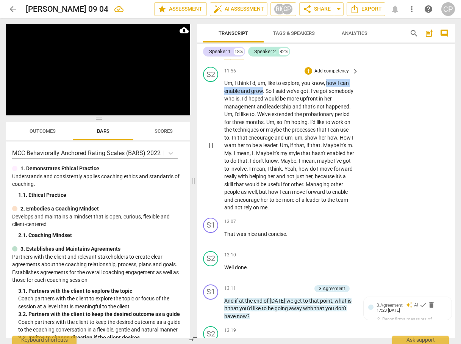
drag, startPoint x: 328, startPoint y: 88, endPoint x: 263, endPoint y: 96, distance: 65.7
click at [263, 96] on p "Um , I think I'd , um , like to explore , you know , how I can enable and grow …" at bounding box center [289, 145] width 131 height 132
click at [282, 86] on icon "button" at bounding box center [280, 85] width 8 height 9
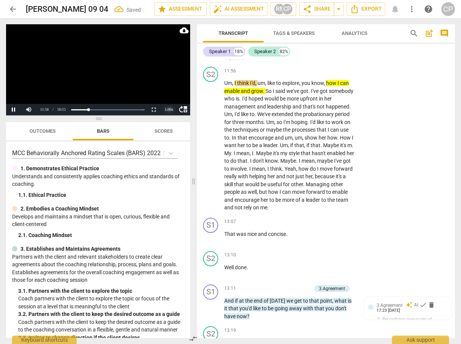
click at [168, 108] on div "1.00 x" at bounding box center [168, 109] width 15 height 11
click at [166, 92] on li "1.5x" at bounding box center [168, 92] width 15 height 8
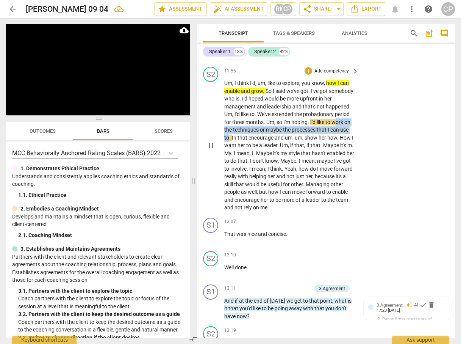
drag, startPoint x: 266, startPoint y: 136, endPoint x: 287, endPoint y: 142, distance: 21.1
click at [287, 142] on p "Um , I think I'd , um , like to explore , you know , how I can enable and grow …" at bounding box center [289, 145] width 131 height 132
click at [301, 131] on icon "button" at bounding box center [305, 132] width 8 height 9
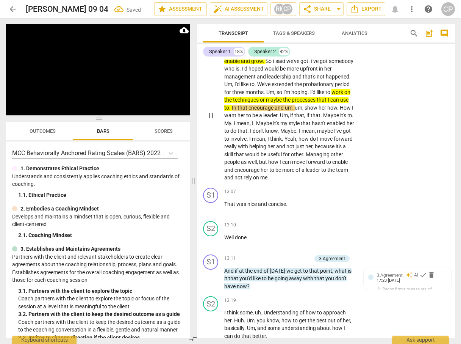
scroll to position [2314, 0]
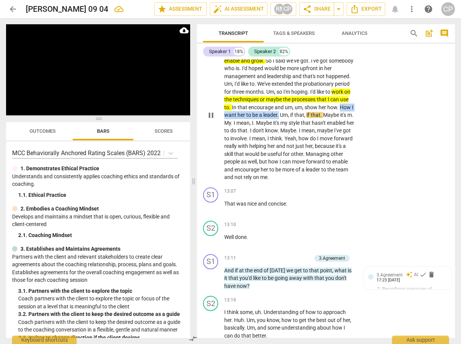
drag, startPoint x: 269, startPoint y: 121, endPoint x: 337, endPoint y: 117, distance: 67.5
click at [338, 119] on p "Um , I think I'd , um , like to explore , you know , how I can enable and grow …" at bounding box center [289, 115] width 131 height 132
click at [355, 108] on icon "button" at bounding box center [354, 108] width 5 height 5
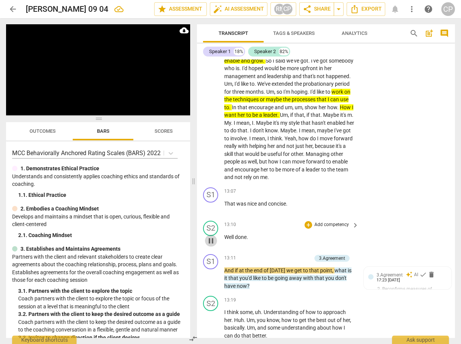
click at [213, 241] on span "pause" at bounding box center [211, 240] width 9 height 9
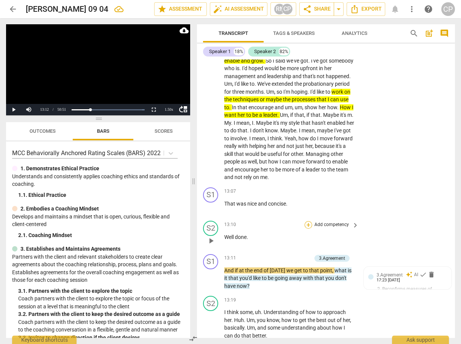
click at [305, 229] on div "+" at bounding box center [309, 225] width 8 height 8
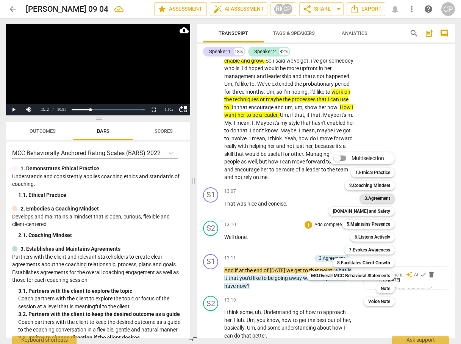
click at [378, 199] on b "3.Agreement" at bounding box center [378, 198] width 26 height 9
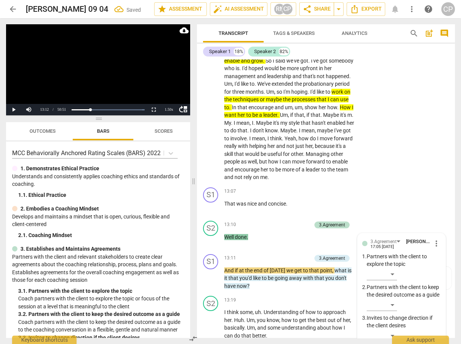
scroll to position [2485, 0]
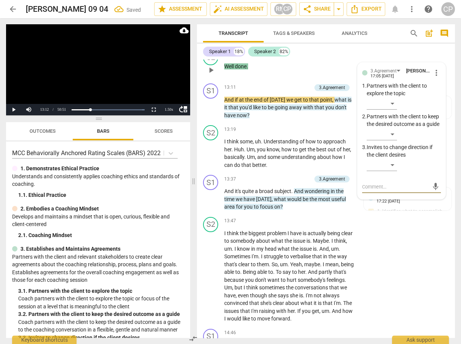
click at [380, 190] on textarea at bounding box center [395, 186] width 67 height 7
drag, startPoint x: 402, startPoint y: 200, endPoint x: 360, endPoint y: 199, distance: 42.5
click at [360, 199] on div "3.Agreement [PERSON_NAME] 17:05 [DATE] more_vert 1. Partners with the client to…" at bounding box center [402, 131] width 88 height 136
click at [401, 193] on div "Which bit of that is Which bit of that is send" at bounding box center [401, 187] width 79 height 12
click at [436, 75] on span "more_vert" at bounding box center [436, 72] width 9 height 9
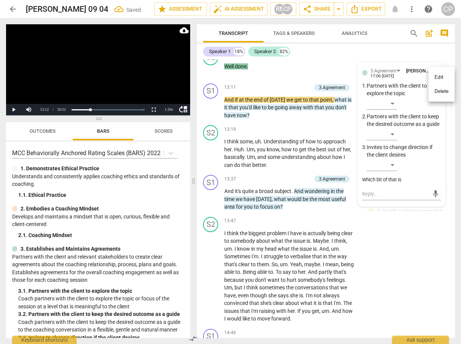
click at [441, 92] on li "Delete" at bounding box center [442, 91] width 26 height 14
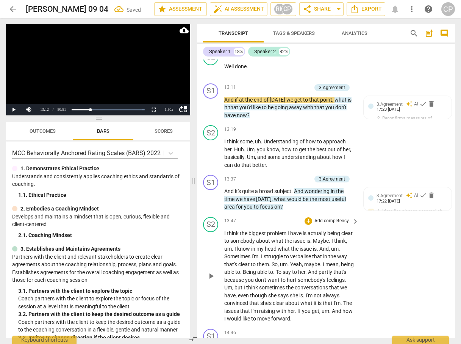
drag, startPoint x: 314, startPoint y: 230, endPoint x: 309, endPoint y: 221, distance: 10.5
click at [315, 225] on div "13:47 + Add competency keyboard_arrow_right I think the biggest problem I have …" at bounding box center [291, 270] width 135 height 106
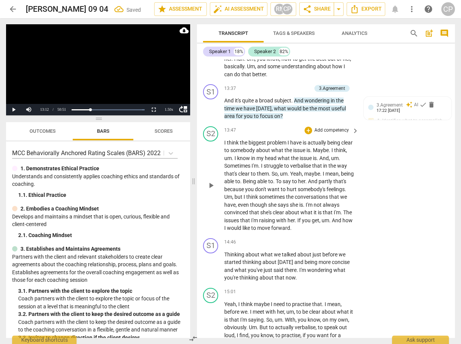
scroll to position [2576, 0]
drag, startPoint x: 329, startPoint y: 146, endPoint x: 319, endPoint y: 150, distance: 10.5
click at [322, 152] on p "I think the biggest problem I have is actually being clear to somebody about wh…" at bounding box center [289, 184] width 131 height 93
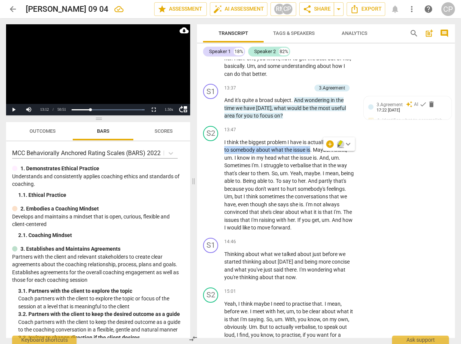
click at [340, 144] on icon "button" at bounding box center [340, 142] width 5 height 5
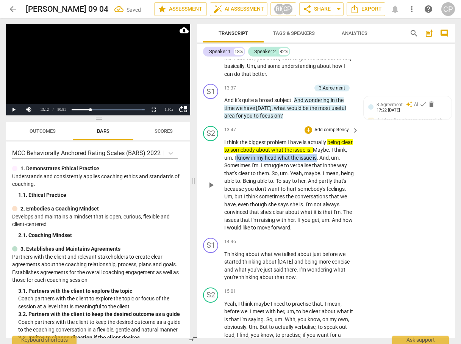
drag, startPoint x: 250, startPoint y: 162, endPoint x: 330, endPoint y: 163, distance: 80.7
click at [330, 163] on p "I think the biggest problem I have is actually being clear to somebody about wh…" at bounding box center [289, 184] width 131 height 93
click at [350, 149] on icon "button" at bounding box center [349, 151] width 8 height 9
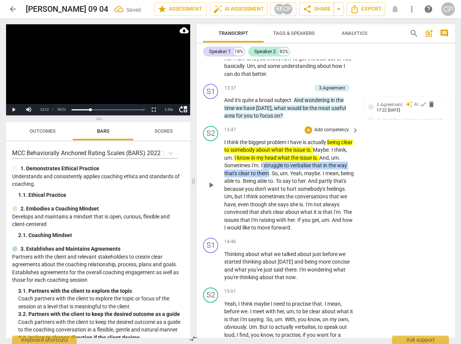
drag, startPoint x: 273, startPoint y: 169, endPoint x: 279, endPoint y: 176, distance: 9.4
click at [279, 176] on p "I think the biggest problem I have is actually being clear to somebody about wh…" at bounding box center [289, 184] width 131 height 93
click at [297, 168] on icon "button" at bounding box center [296, 165] width 5 height 5
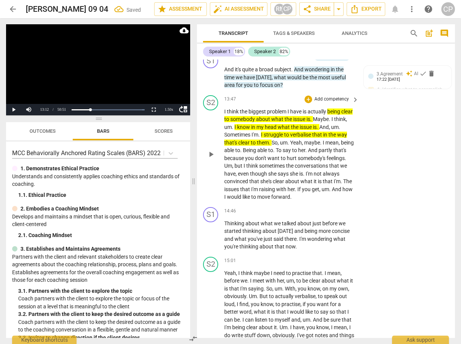
scroll to position [2636, 0]
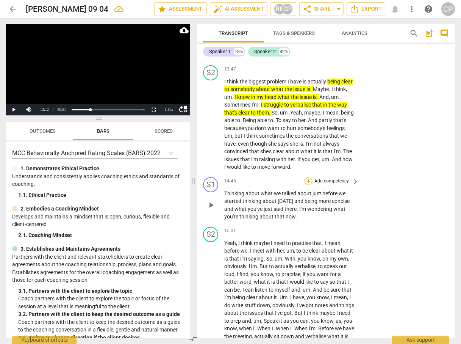
click at [307, 185] on div "+" at bounding box center [309, 181] width 8 height 8
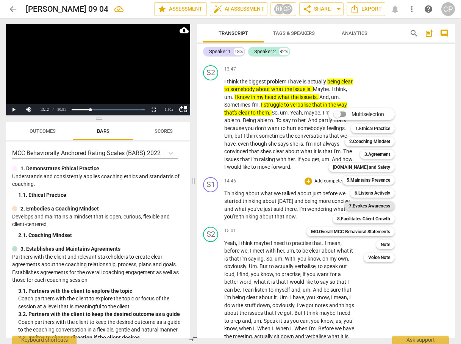
click at [372, 207] on b "7.Evokes Awareness" at bounding box center [369, 205] width 41 height 9
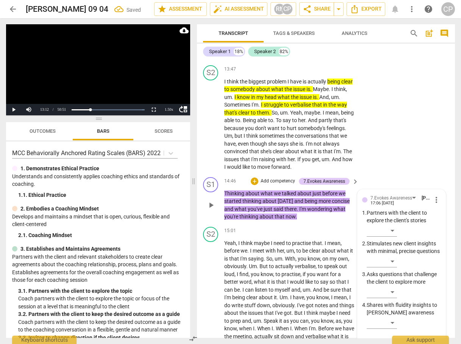
scroll to position [2794, 0]
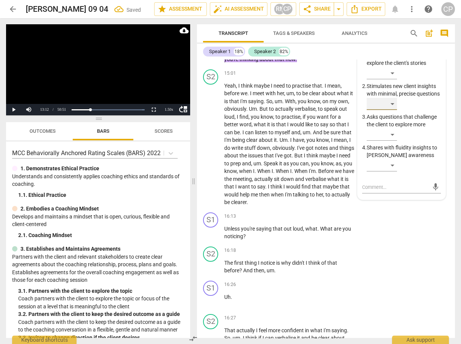
click at [391, 110] on div "​" at bounding box center [382, 104] width 30 height 12
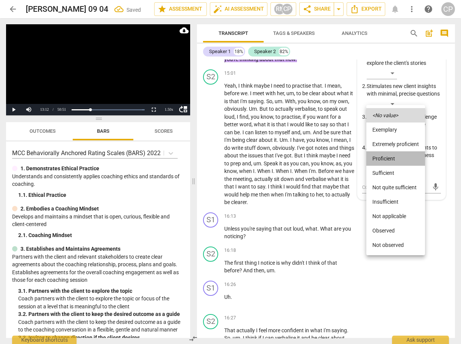
click at [387, 156] on li "Proficient" at bounding box center [395, 158] width 59 height 14
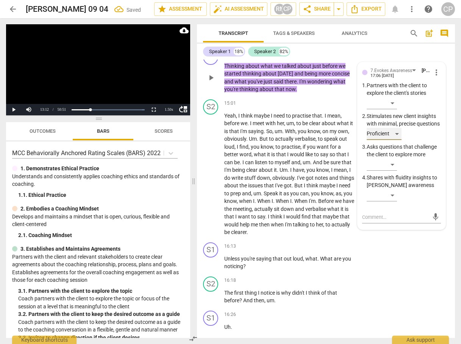
scroll to position [2763, 0]
click at [389, 202] on div "​" at bounding box center [382, 196] width 30 height 12
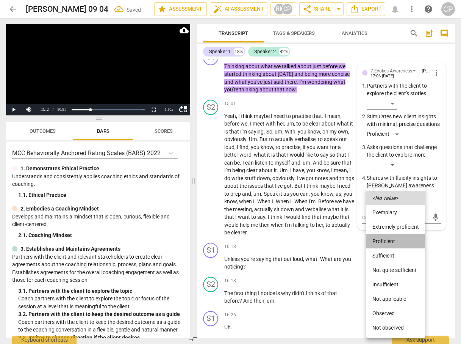
click at [393, 240] on li "Proficient" at bounding box center [395, 241] width 59 height 14
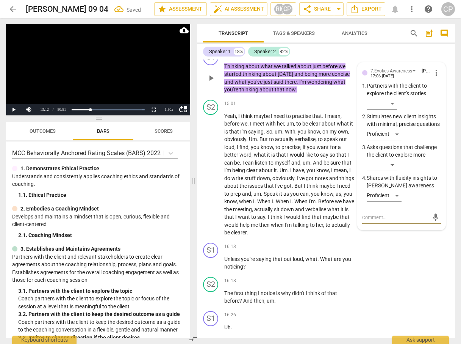
click at [371, 221] on textarea at bounding box center [395, 217] width 67 height 7
drag, startPoint x: 433, startPoint y: 228, endPoint x: 425, endPoint y: 226, distance: 8.0
click at [432, 221] on span "send" at bounding box center [436, 217] width 8 height 8
click at [213, 175] on span "play_arrow" at bounding box center [211, 174] width 9 height 9
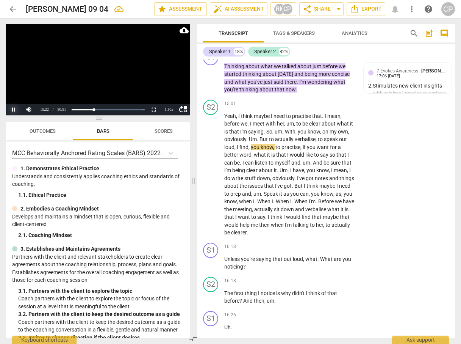
drag, startPoint x: 13, startPoint y: 110, endPoint x: 20, endPoint y: 104, distance: 9.3
click at [13, 108] on button "Pause" at bounding box center [13, 109] width 15 height 11
